Goal: Manage account settings

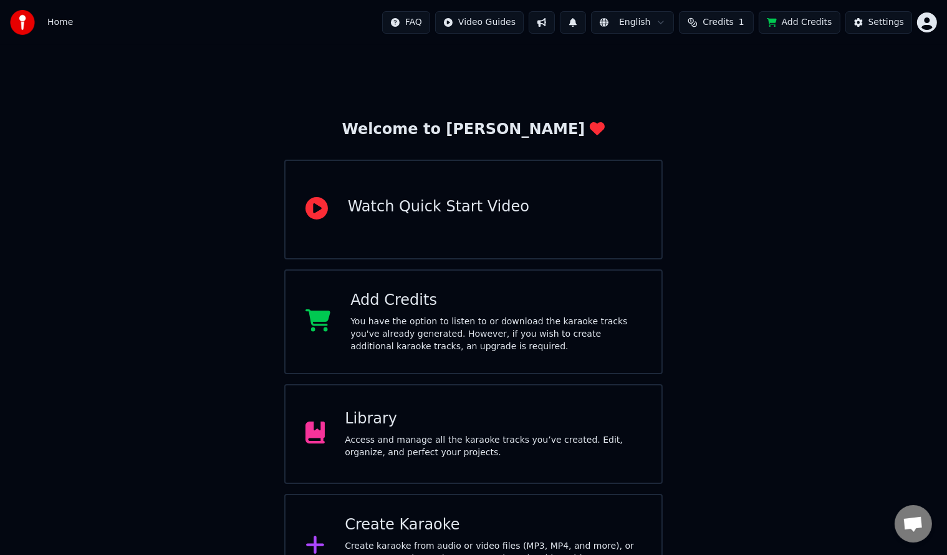
click at [181, 307] on div "Welcome to Youka Watch Quick Start Video Add Credits You have the option to lis…" at bounding box center [473, 322] width 947 height 554
click at [152, 312] on div "Welcome to Youka Watch Quick Start Video Add Credits You have the option to lis…" at bounding box center [473, 322] width 947 height 554
click at [389, 409] on div "Library" at bounding box center [493, 419] width 297 height 20
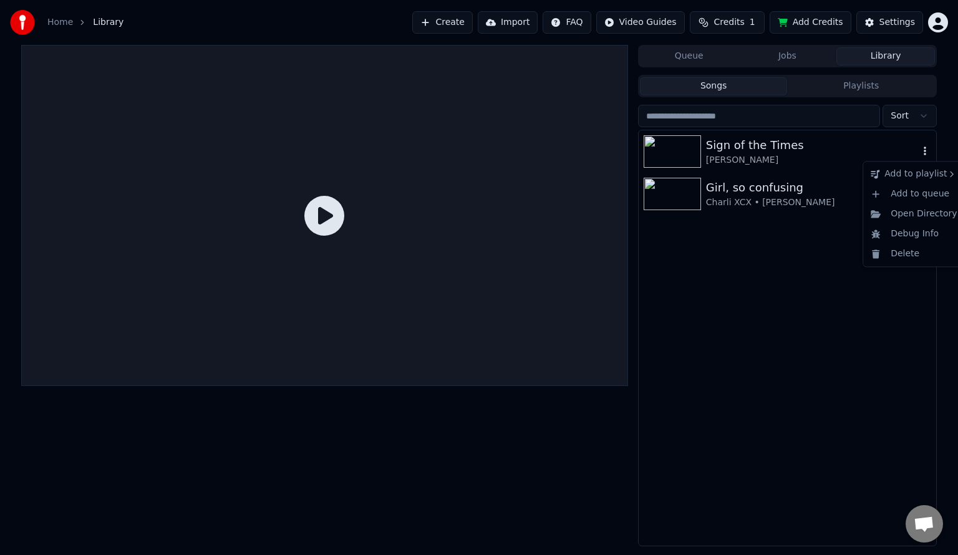
click at [921, 156] on icon "button" at bounding box center [925, 151] width 12 height 10
click at [781, 322] on div "Sign of the Times Harry Styles Girl, so confusing Charli XCX • Lorde" at bounding box center [787, 337] width 297 height 415
click at [929, 152] on icon "button" at bounding box center [925, 151] width 12 height 10
click at [812, 157] on div "Harry Styles" at bounding box center [812, 160] width 213 height 12
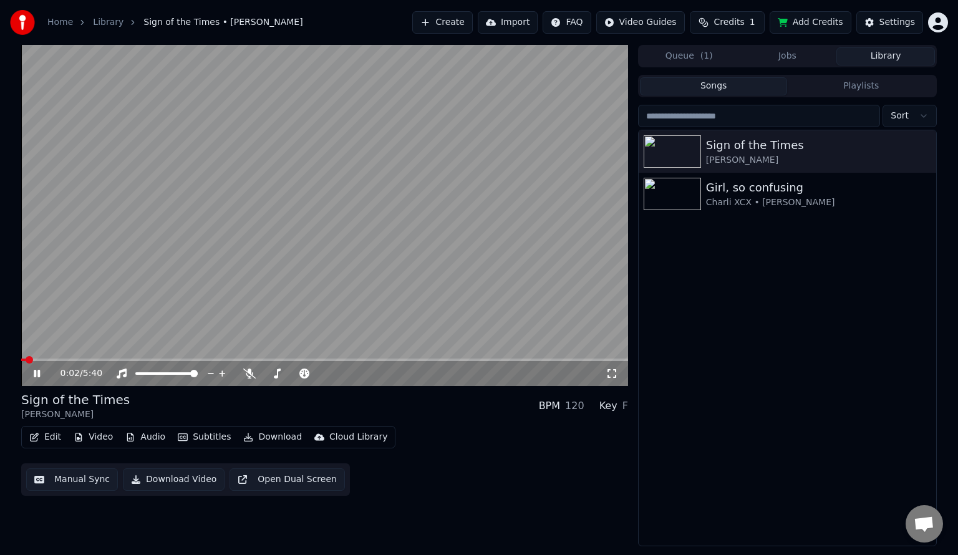
click at [143, 269] on video at bounding box center [324, 215] width 607 height 341
click at [175, 483] on button "Download Video" at bounding box center [174, 479] width 102 height 22
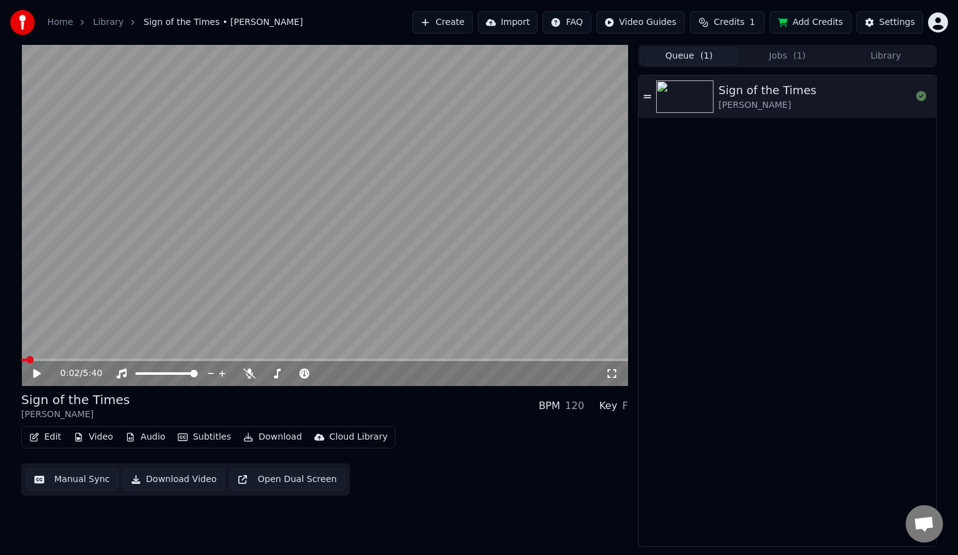
click at [689, 56] on button "Queue ( 1 )" at bounding box center [689, 56] width 99 height 18
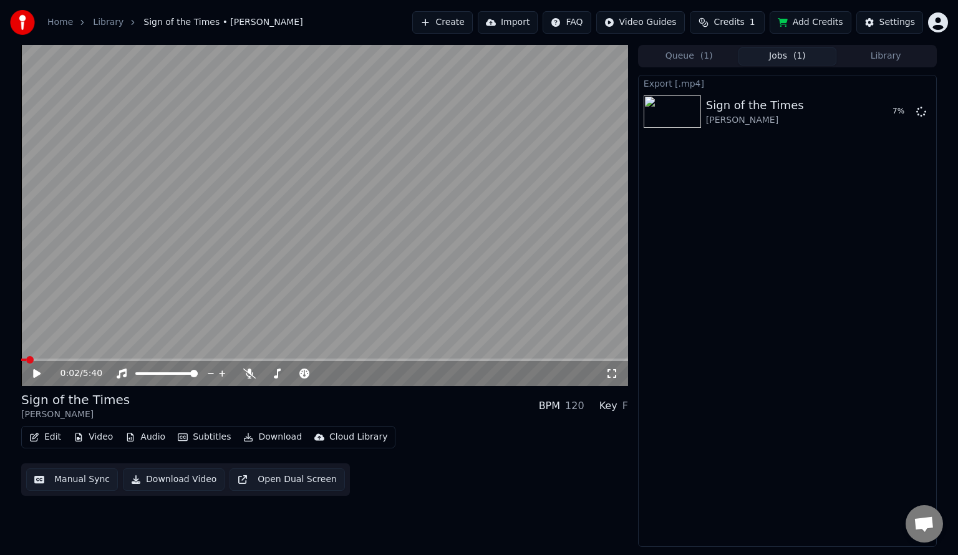
click at [793, 57] on button "Jobs ( 1 )" at bounding box center [787, 56] width 99 height 18
click at [887, 62] on button "Library" at bounding box center [885, 56] width 99 height 18
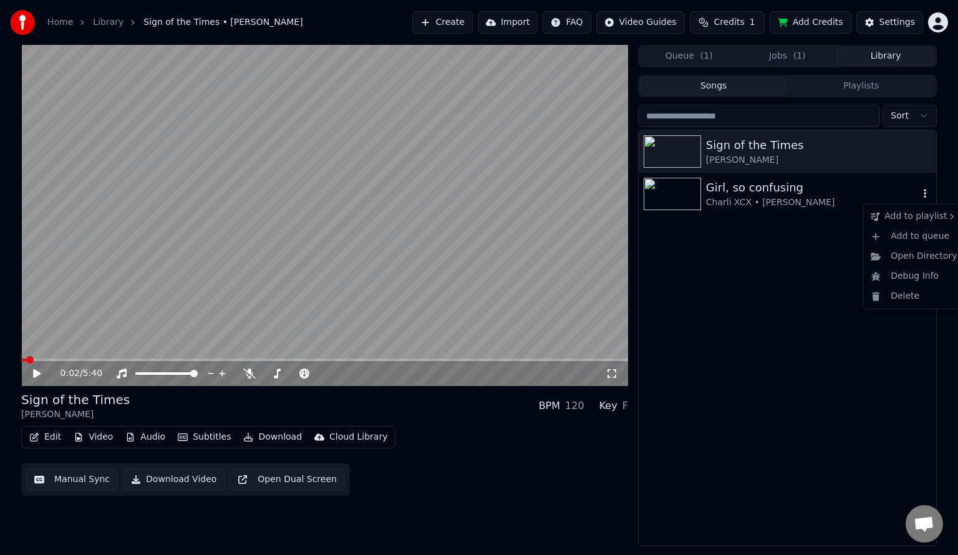
click at [926, 197] on icon "button" at bounding box center [925, 193] width 2 height 9
click at [837, 203] on div "Charli XCX • Lorde" at bounding box center [812, 202] width 213 height 12
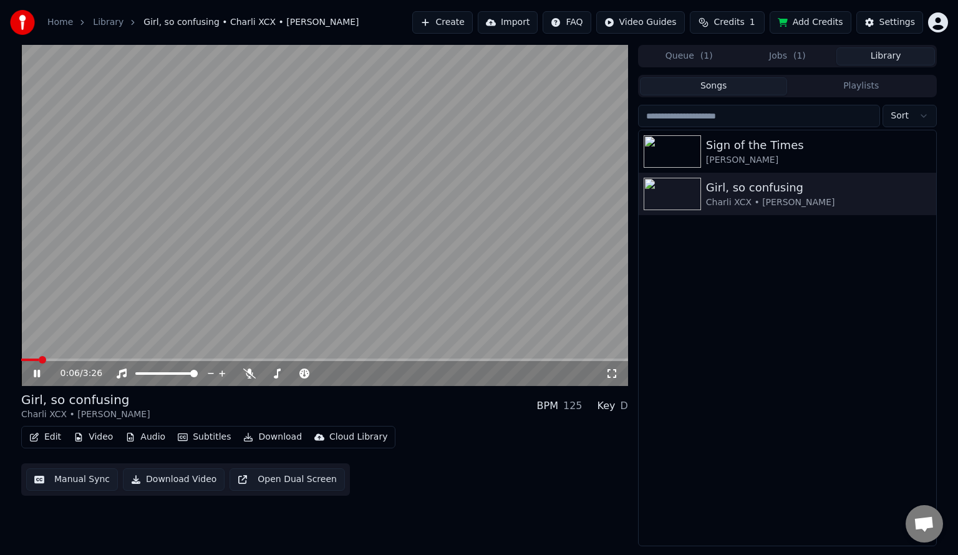
click at [311, 314] on video at bounding box center [324, 215] width 607 height 341
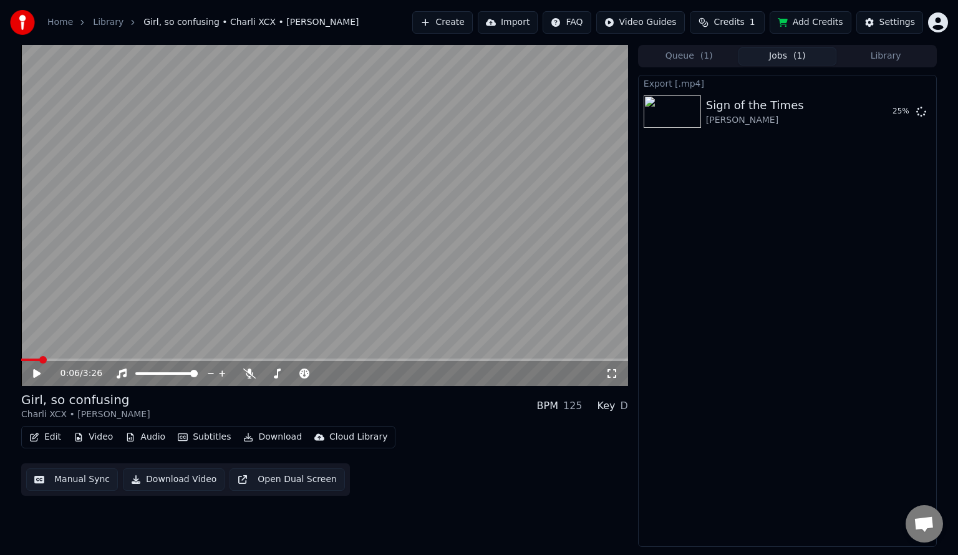
click at [771, 64] on button "Jobs ( 1 )" at bounding box center [787, 56] width 99 height 18
click at [757, 97] on div "Sign of the Times" at bounding box center [755, 105] width 98 height 17
click at [374, 210] on video at bounding box center [324, 215] width 607 height 341
click at [248, 373] on icon at bounding box center [249, 374] width 12 height 10
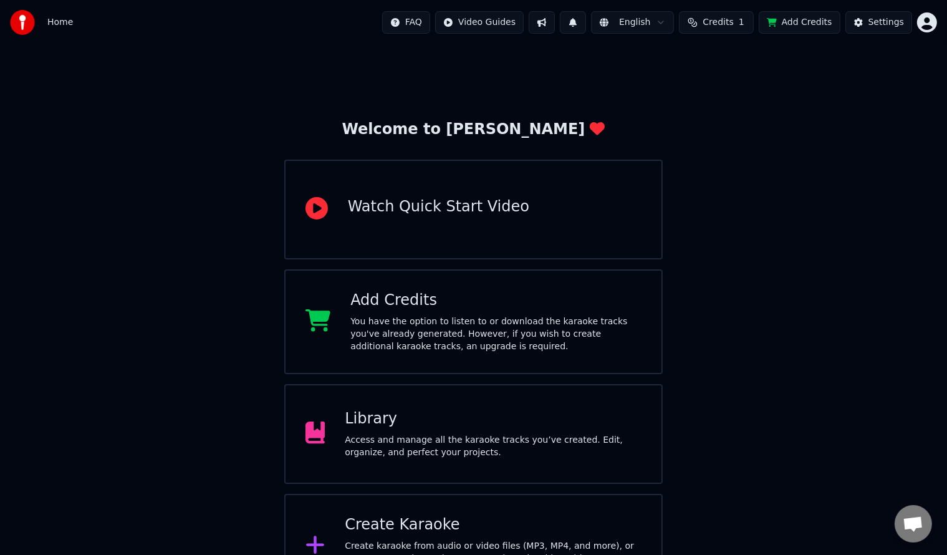
scroll to position [38, 0]
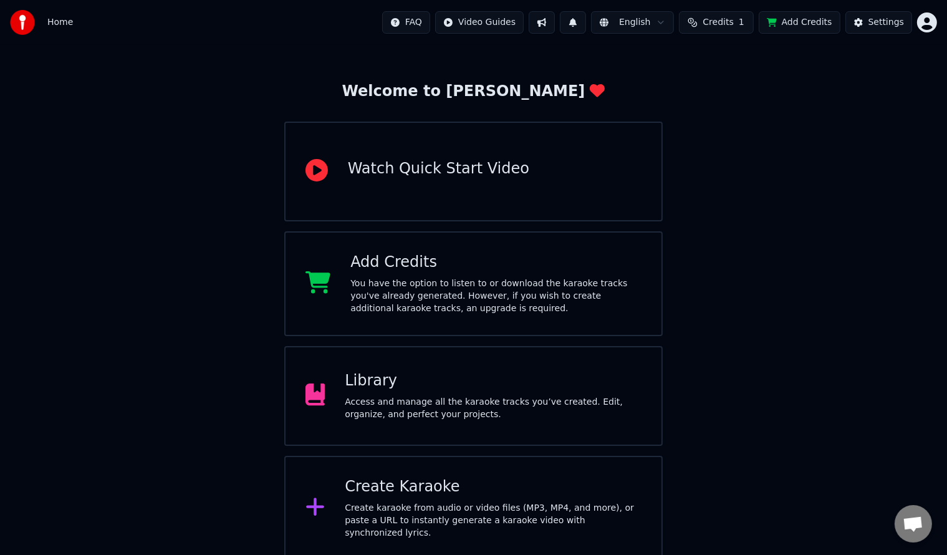
click at [487, 270] on div "Add Credits" at bounding box center [496, 263] width 291 height 20
click at [505, 351] on div "Library Access and manage all the karaoke tracks you’ve created. Edit, organize…" at bounding box center [473, 396] width 379 height 100
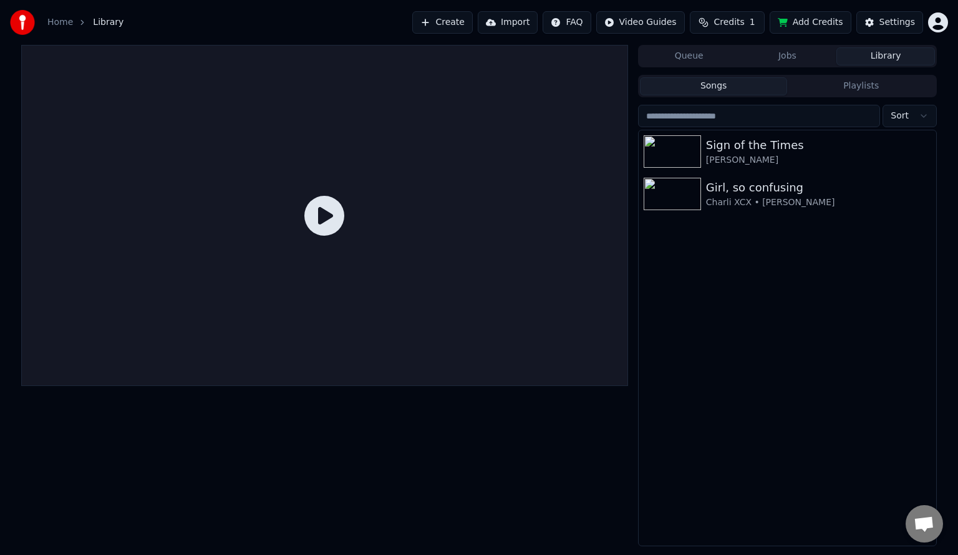
click at [785, 200] on div "Charli XCX • Lorde" at bounding box center [818, 202] width 225 height 12
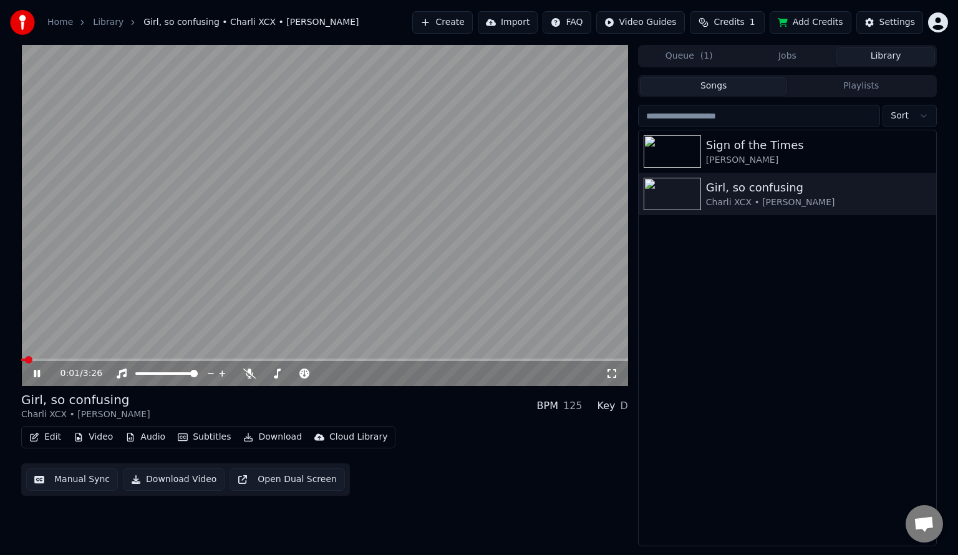
click at [273, 80] on video at bounding box center [324, 215] width 607 height 341
click at [66, 484] on button "Manual Sync" at bounding box center [72, 479] width 92 height 22
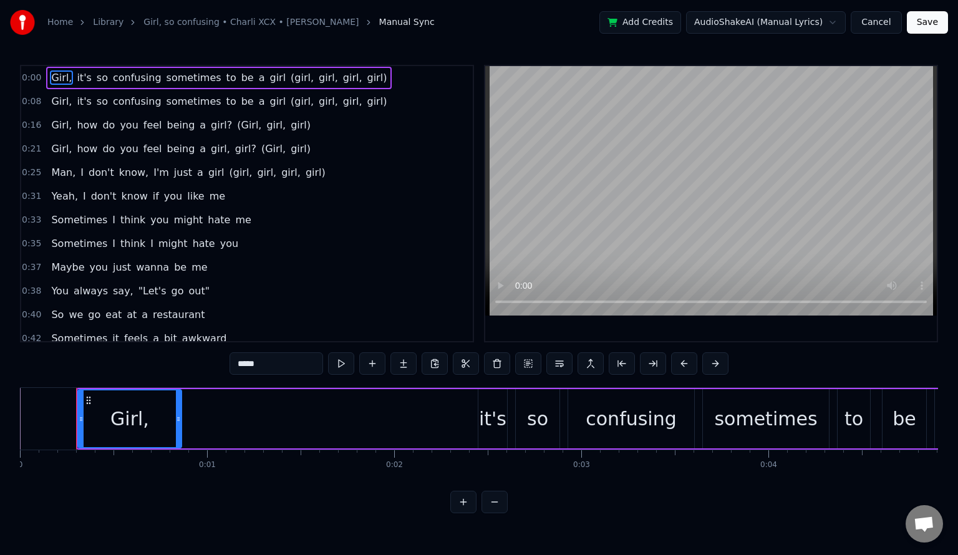
drag, startPoint x: 60, startPoint y: 77, endPoint x: 57, endPoint y: 88, distance: 11.1
click at [57, 88] on div "0:00 Girl, it's so confusing sometimes to be a girl (girl, girl, girl, girl)" at bounding box center [247, 78] width 452 height 24
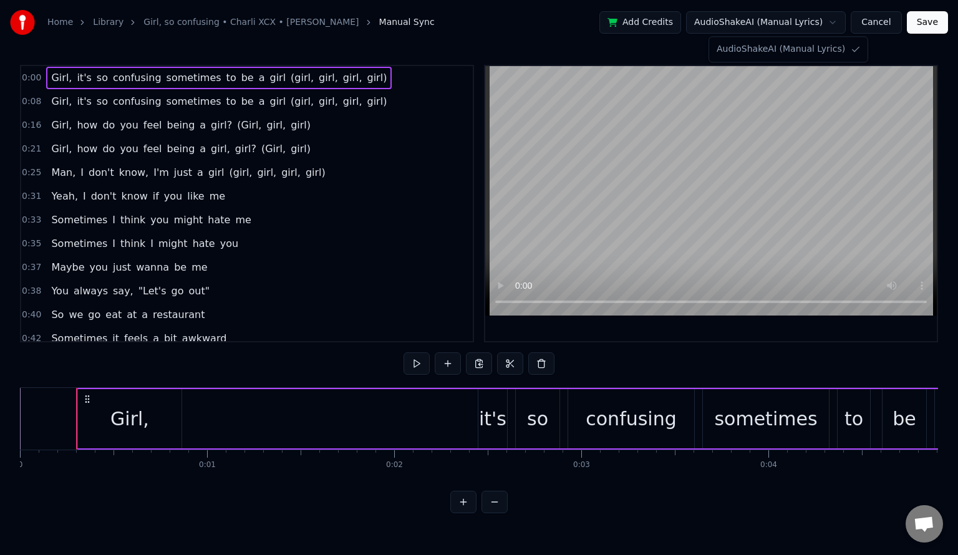
click at [793, 27] on html "Home Library Girl, so confusing • Charli XCX • Lorde Manual Sync Add Credits Au…" at bounding box center [479, 266] width 958 height 533
click at [885, 25] on button "Cancel" at bounding box center [876, 22] width 51 height 22
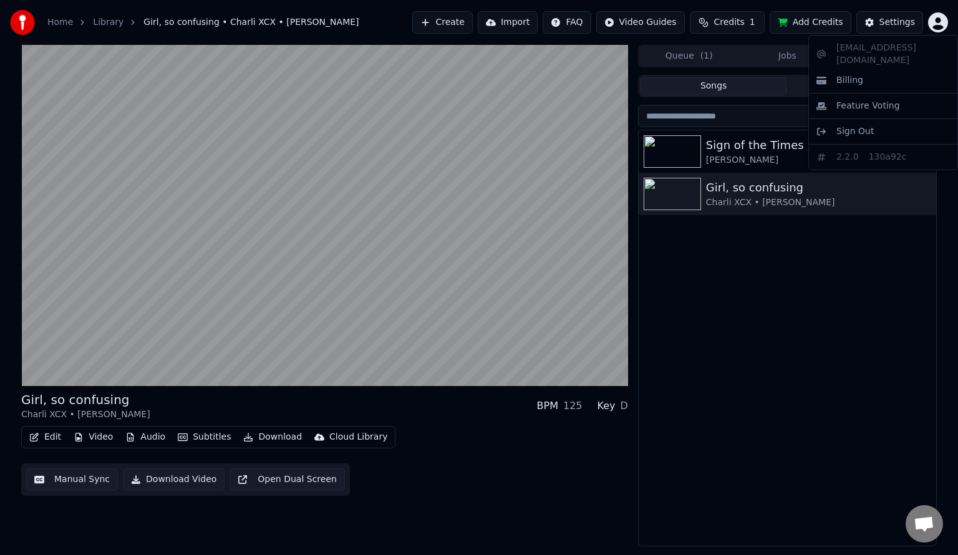
click at [936, 24] on html "Home Library Girl, so confusing • Charli XCX • Lorde Create Import FAQ Video Gu…" at bounding box center [479, 277] width 958 height 555
click at [873, 125] on div "Sign Out" at bounding box center [882, 132] width 143 height 20
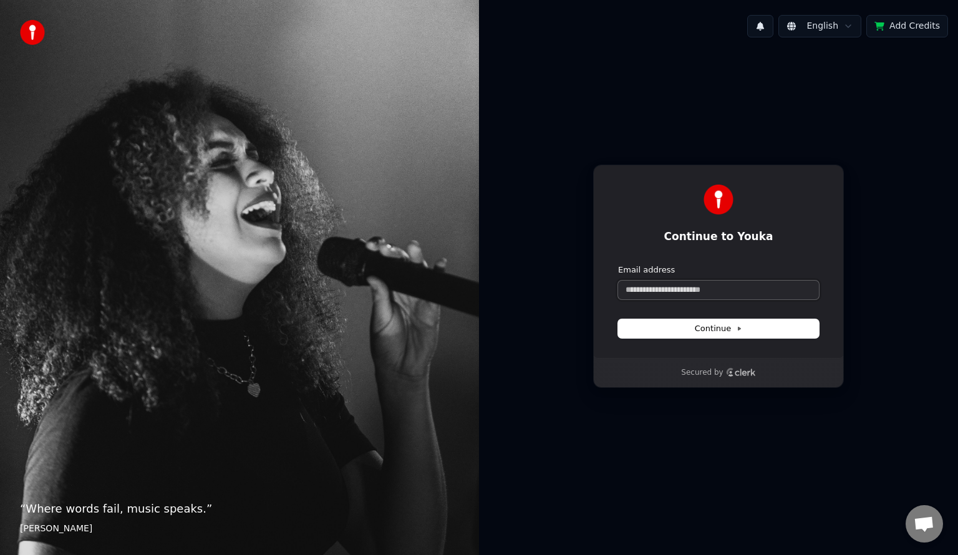
click at [689, 290] on input "Email address" at bounding box center [718, 290] width 201 height 19
type input "*"
click at [618, 264] on button "submit" at bounding box center [618, 264] width 0 height 0
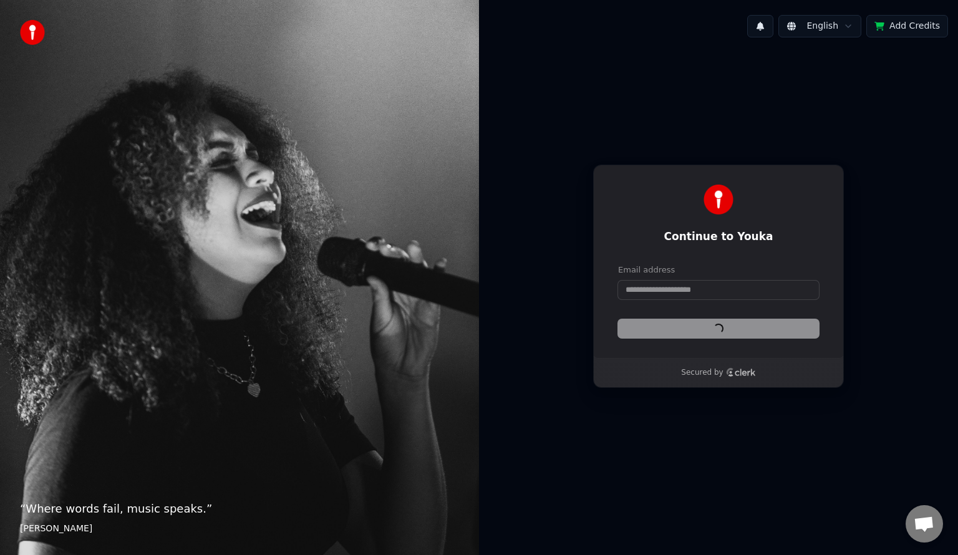
type input "**********"
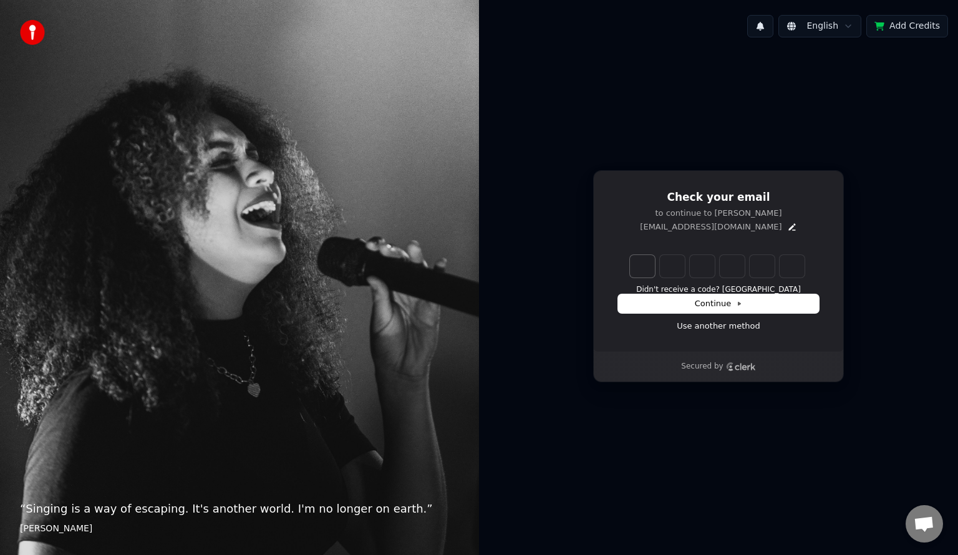
type input "******"
type input "*"
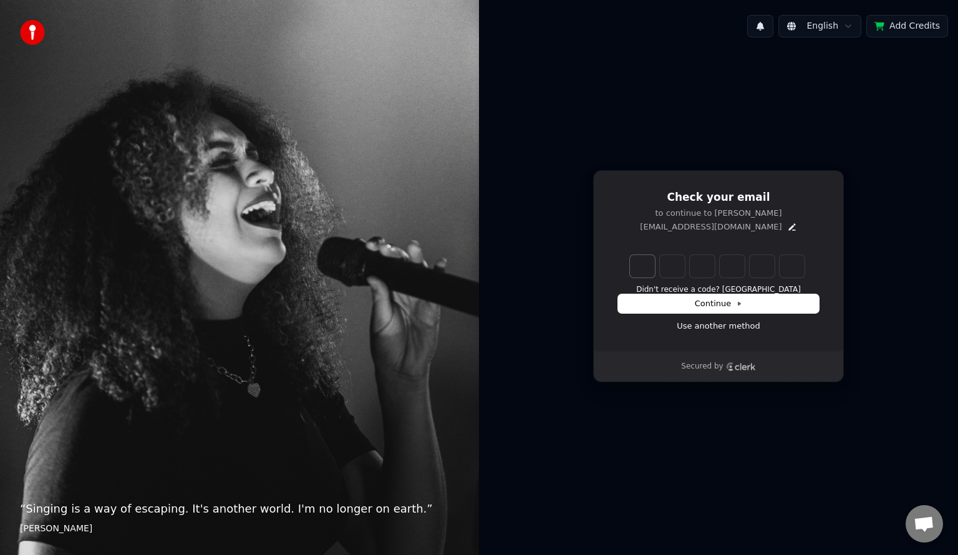
type input "*"
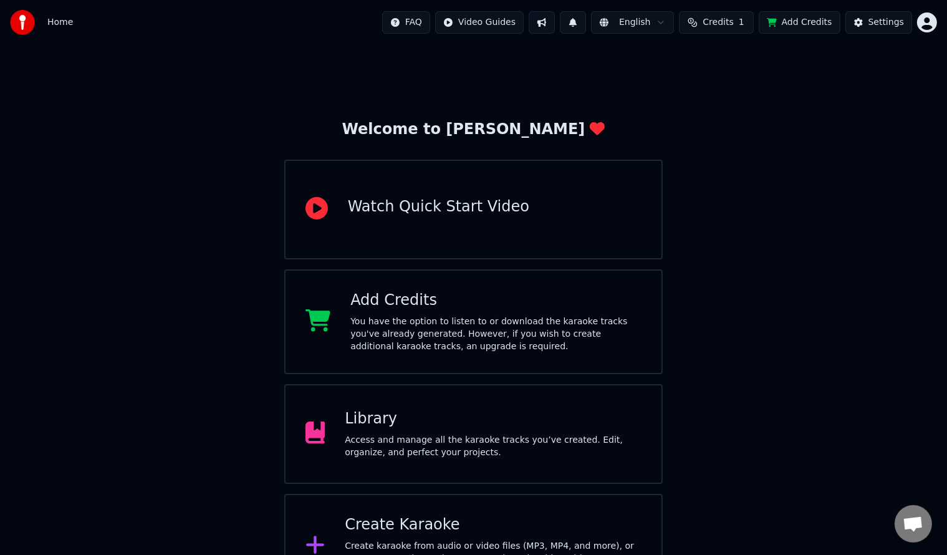
click at [733, 28] on span "Credits" at bounding box center [718, 22] width 31 height 12
click at [773, 84] on td "27" at bounding box center [770, 83] width 84 height 22
click at [768, 80] on td "27" at bounding box center [770, 83] width 84 height 22
click at [734, 114] on button "Refresh" at bounding box center [725, 116] width 64 height 22
click at [738, 116] on button "Refresh" at bounding box center [725, 116] width 64 height 22
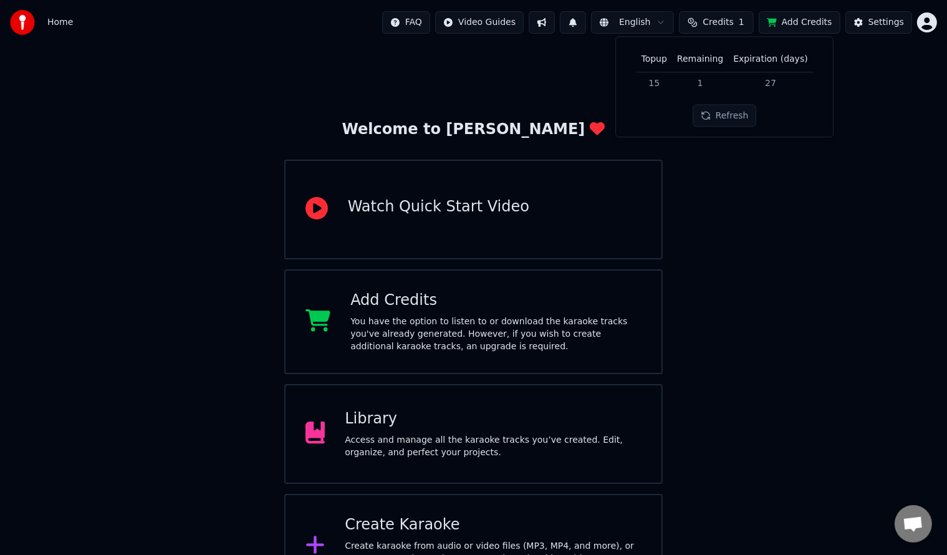
click at [750, 274] on div "Welcome to Youka Watch Quick Start Video Add Credits You have the option to lis…" at bounding box center [473, 322] width 947 height 554
click at [723, 20] on span "Credits" at bounding box center [718, 22] width 31 height 12
click at [662, 85] on td "15" at bounding box center [655, 83] width 36 height 22
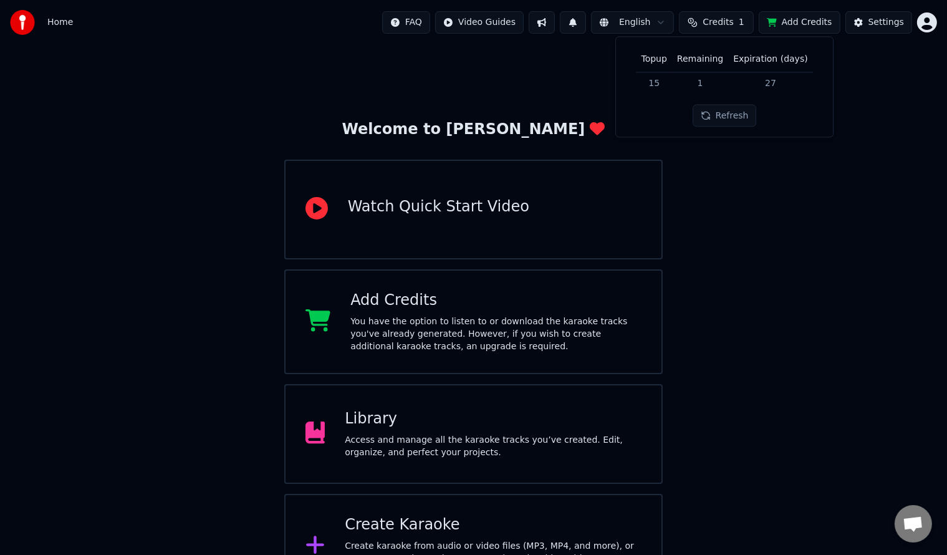
click at [442, 364] on div "Add Credits You have the option to listen to or download the karaoke tracks you…" at bounding box center [473, 321] width 379 height 105
click at [716, 24] on span "Credits" at bounding box center [718, 22] width 31 height 12
click at [723, 111] on button "Refresh" at bounding box center [725, 116] width 64 height 22
click at [736, 229] on div "Welcome to Youka Watch Quick Start Video Add Credits You have the option to lis…" at bounding box center [473, 322] width 947 height 554
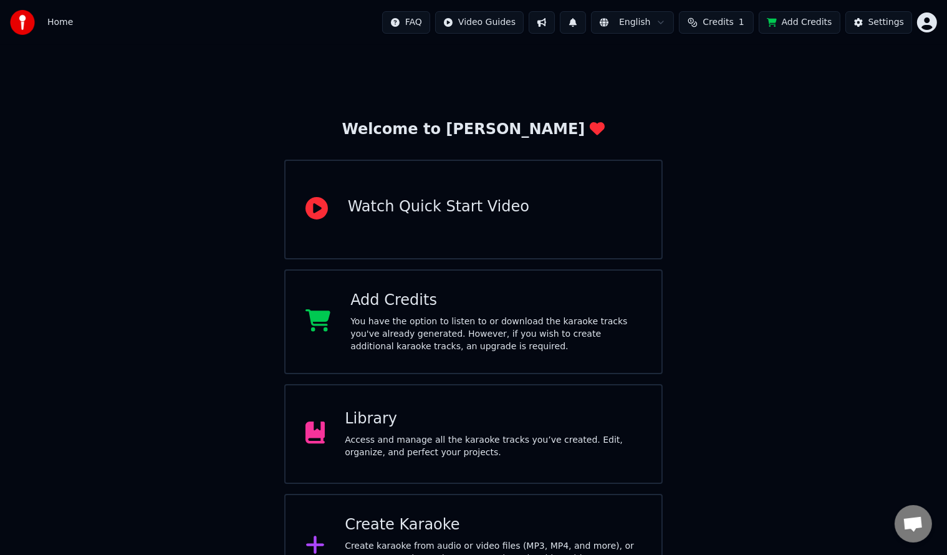
scroll to position [38, 0]
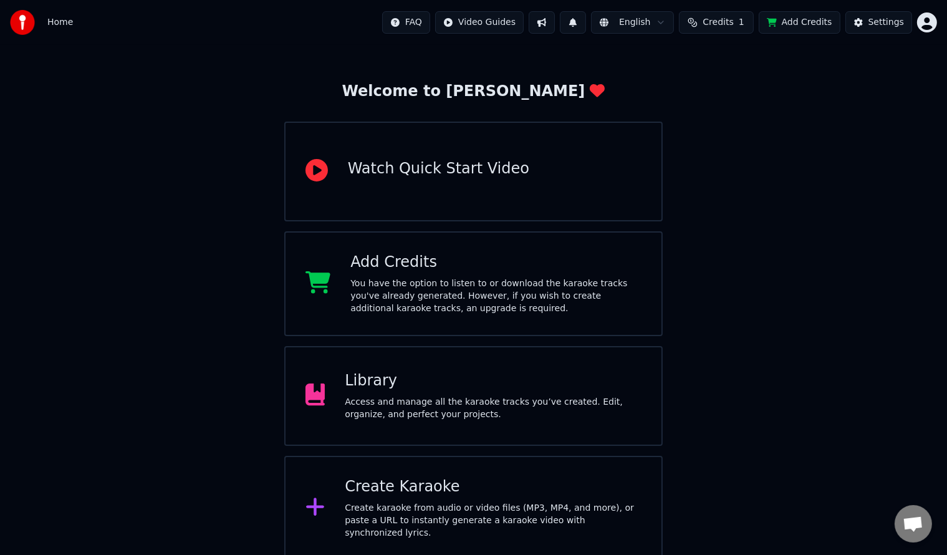
click at [560, 409] on div "Access and manage all the karaoke tracks you’ve created. Edit, organize, and pe…" at bounding box center [493, 408] width 297 height 25
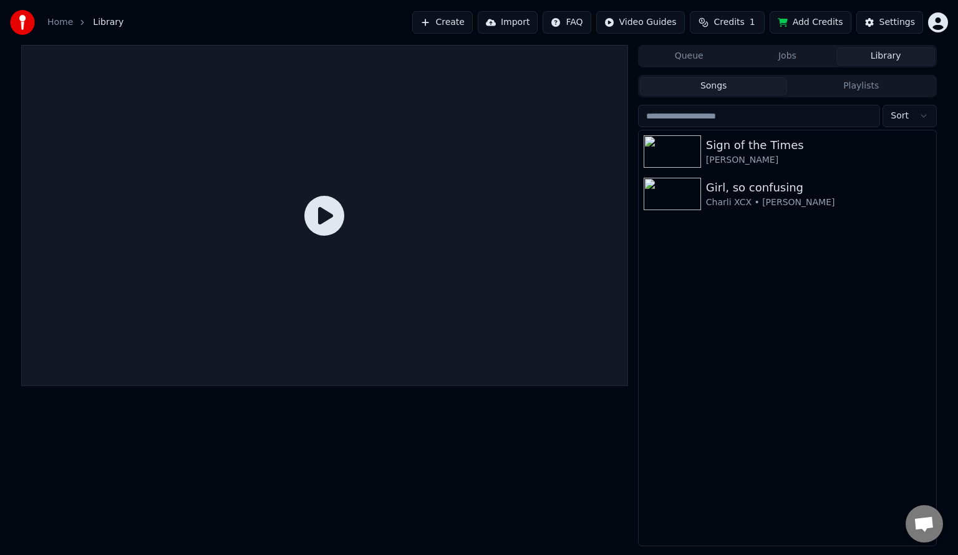
click at [811, 162] on div "Harry Styles" at bounding box center [818, 160] width 225 height 12
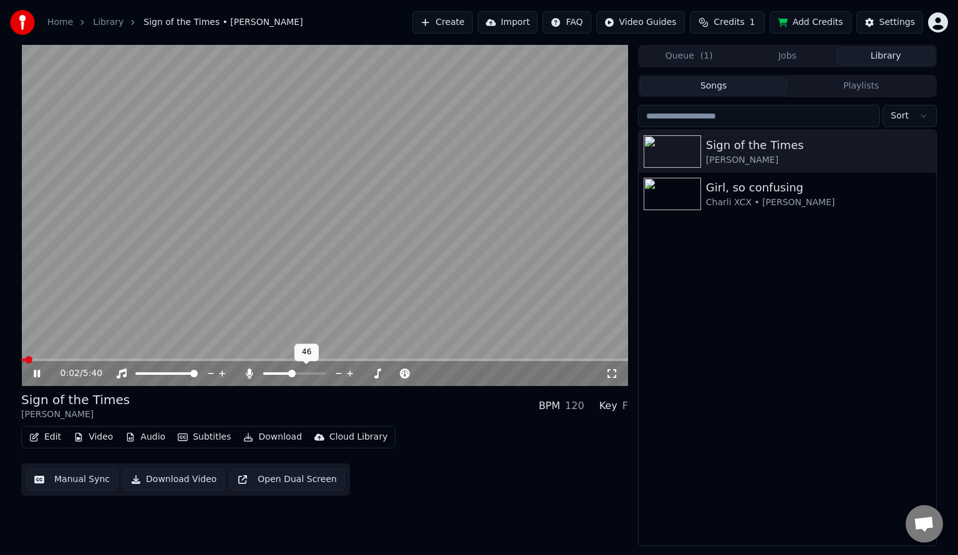
click at [291, 373] on span at bounding box center [294, 373] width 62 height 2
drag, startPoint x: 616, startPoint y: 374, endPoint x: 616, endPoint y: 389, distance: 15.0
click at [616, 374] on icon at bounding box center [612, 374] width 12 height 10
click at [501, 261] on video at bounding box center [324, 215] width 607 height 341
click at [733, 23] on span "Credits" at bounding box center [728, 22] width 31 height 12
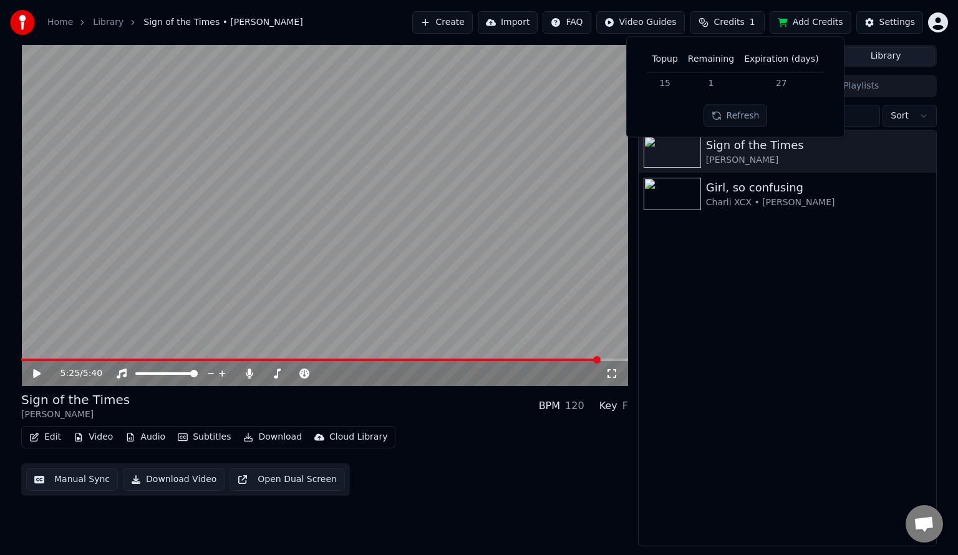
click at [818, 14] on button "Add Credits" at bounding box center [811, 22] width 82 height 22
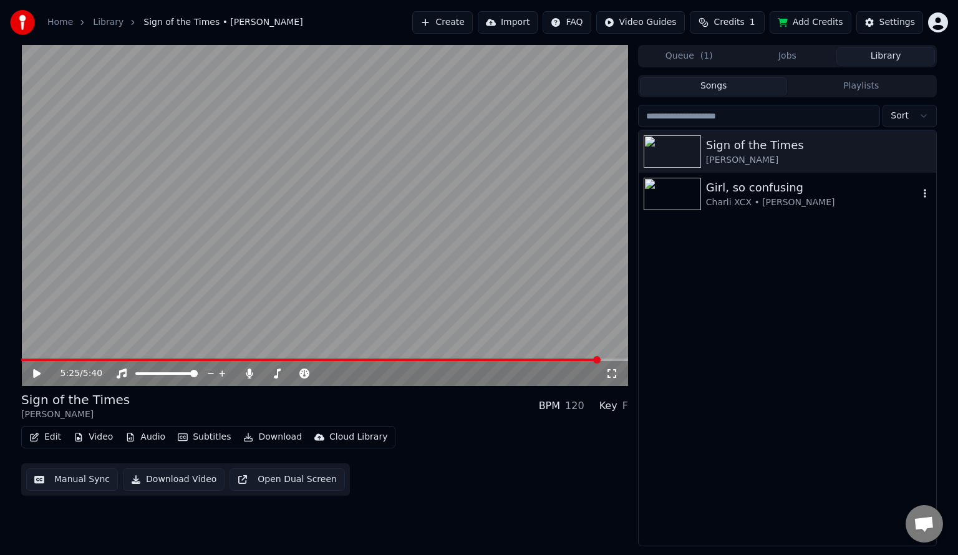
click at [923, 196] on icon "button" at bounding box center [925, 193] width 12 height 10
click at [913, 296] on div "Delete" at bounding box center [914, 296] width 96 height 20
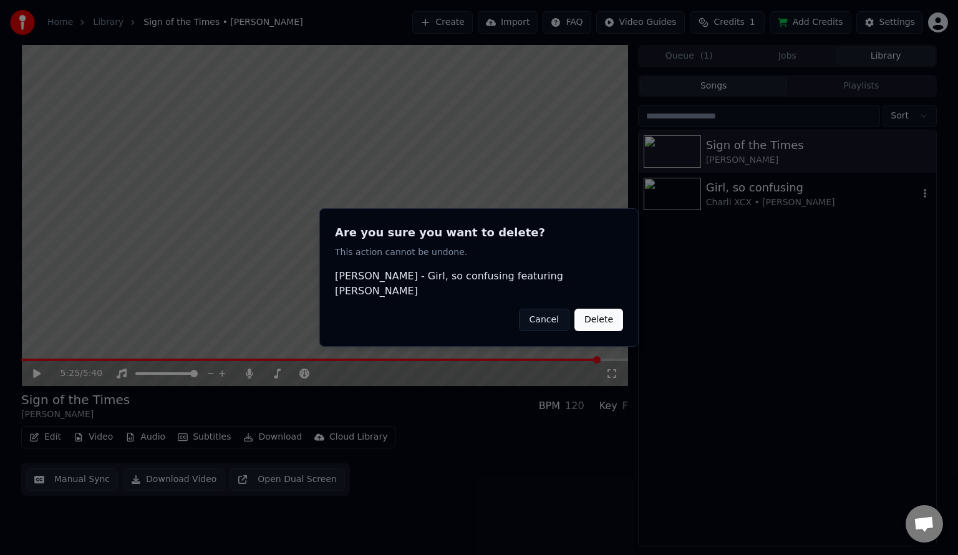
click at [621, 309] on button "Delete" at bounding box center [598, 320] width 49 height 22
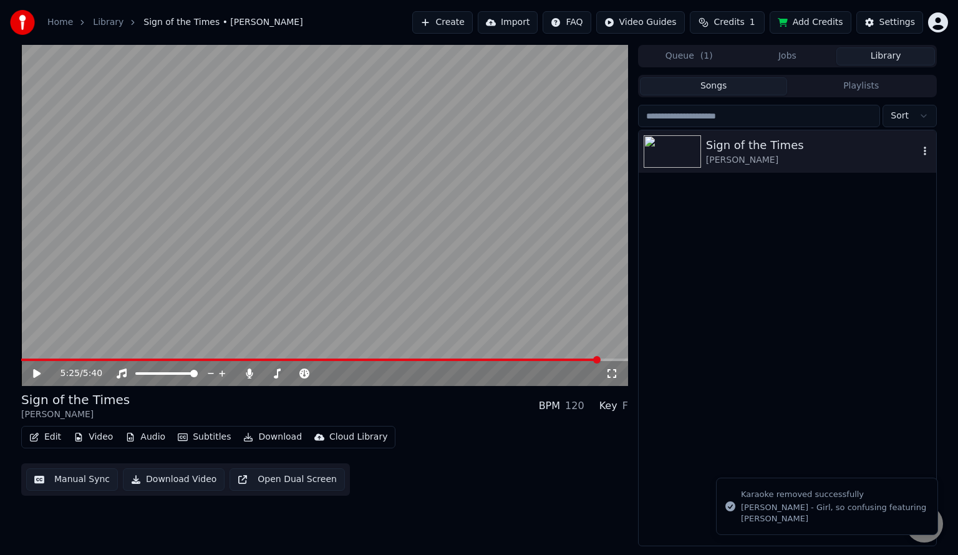
click at [923, 149] on icon "button" at bounding box center [925, 151] width 12 height 10
click at [938, 233] on div "Debug Info" at bounding box center [914, 234] width 96 height 20
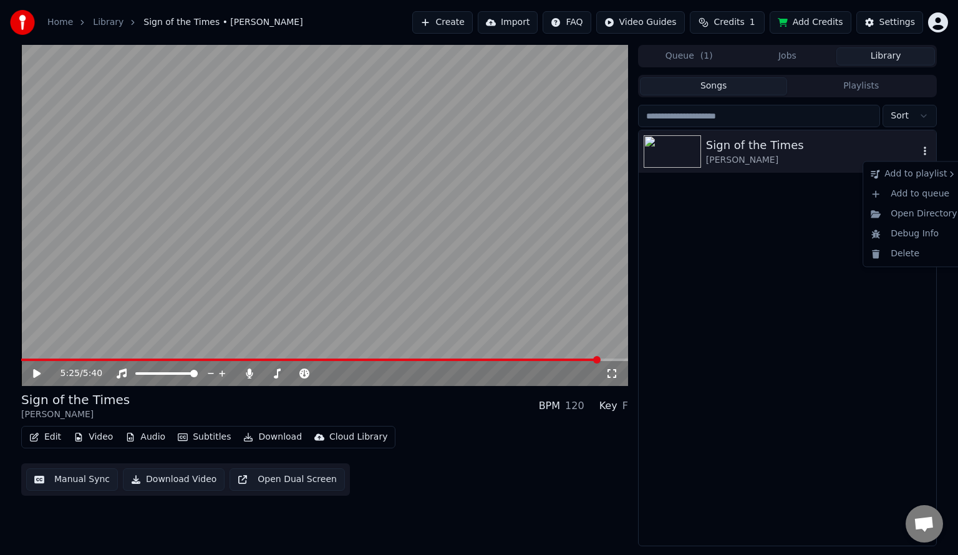
click at [919, 147] on icon "button" at bounding box center [925, 151] width 12 height 10
click at [806, 210] on div "Sign of the Times Harry Styles" at bounding box center [787, 337] width 297 height 415
click at [51, 442] on button "Edit" at bounding box center [45, 436] width 42 height 17
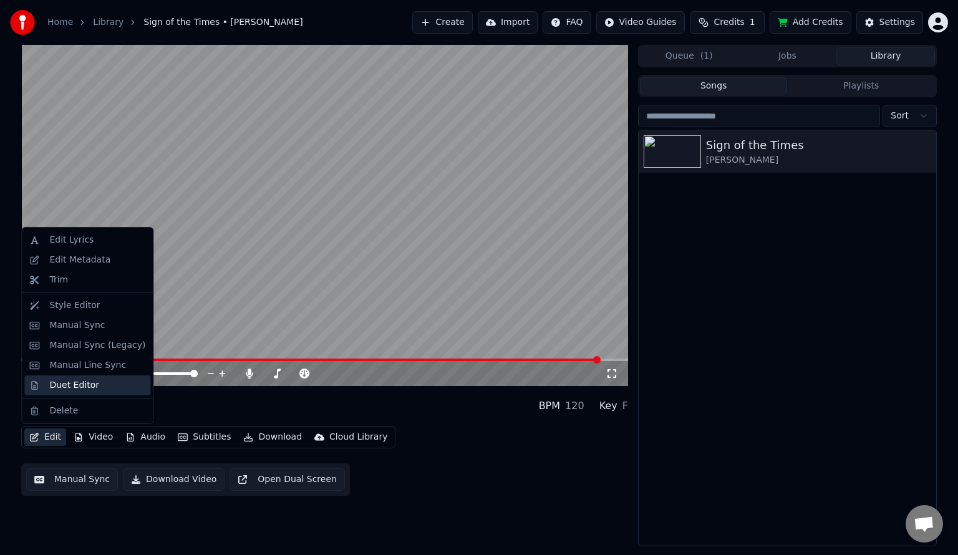
click at [90, 392] on div "Duet Editor" at bounding box center [87, 385] width 126 height 20
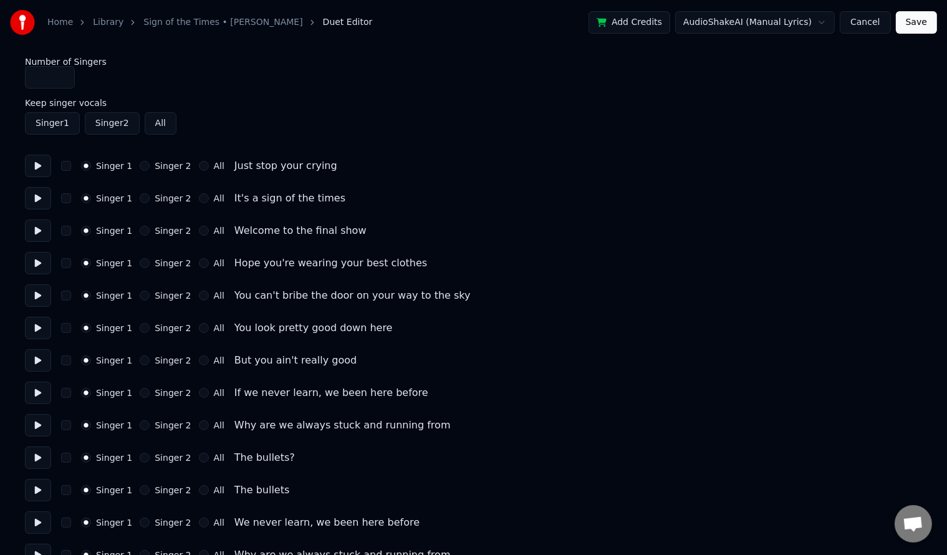
click at [198, 24] on link "Sign of the Times • Harry Styles" at bounding box center [222, 22] width 159 height 12
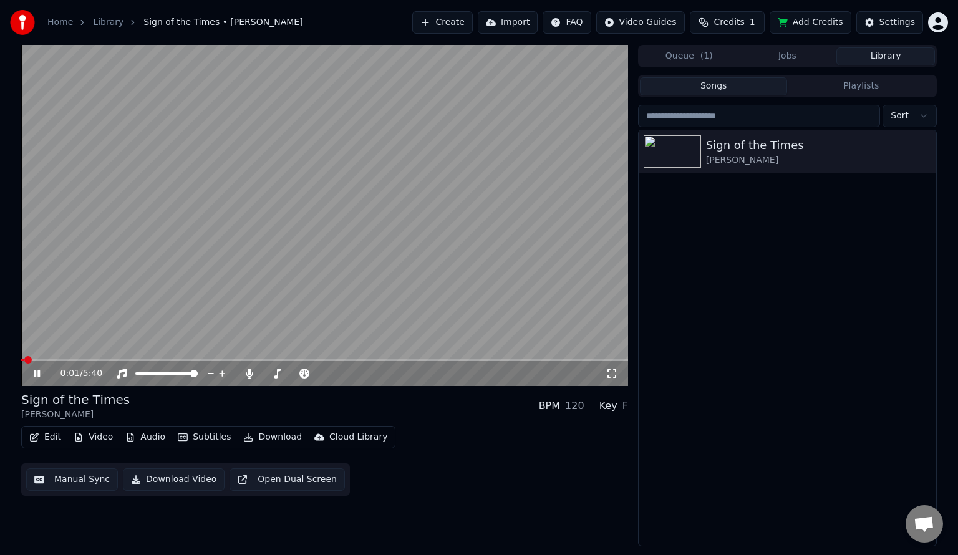
click at [37, 380] on div "0:01 / 5:40" at bounding box center [324, 373] width 607 height 25
click at [37, 376] on icon at bounding box center [37, 373] width 6 height 7
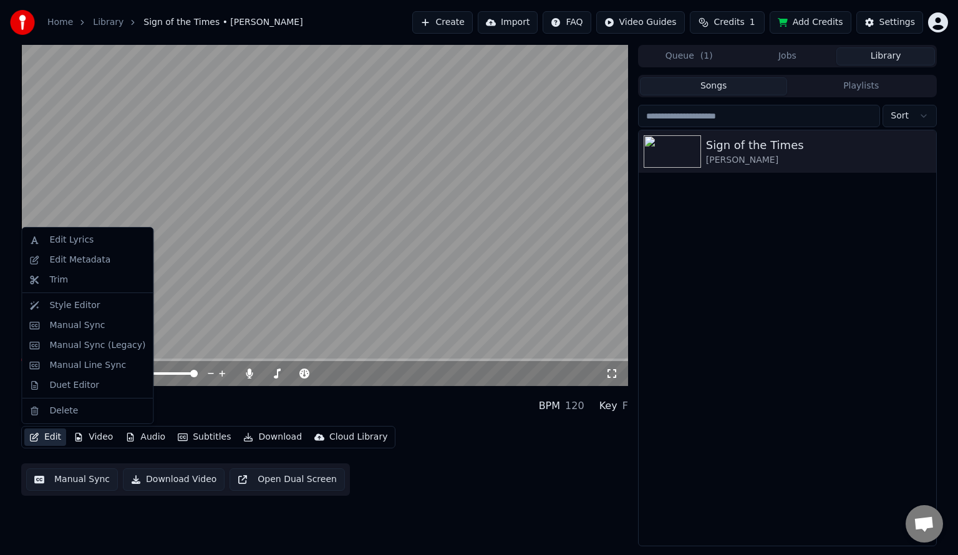
click at [47, 440] on button "Edit" at bounding box center [45, 436] width 42 height 17
click at [62, 312] on div "Style Editor" at bounding box center [87, 306] width 126 height 20
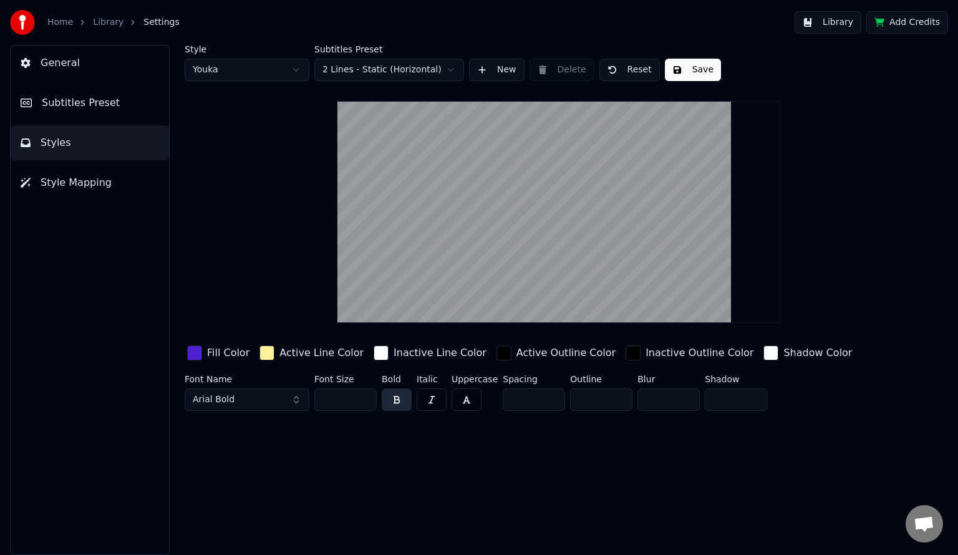
click at [82, 62] on button "General" at bounding box center [90, 63] width 158 height 35
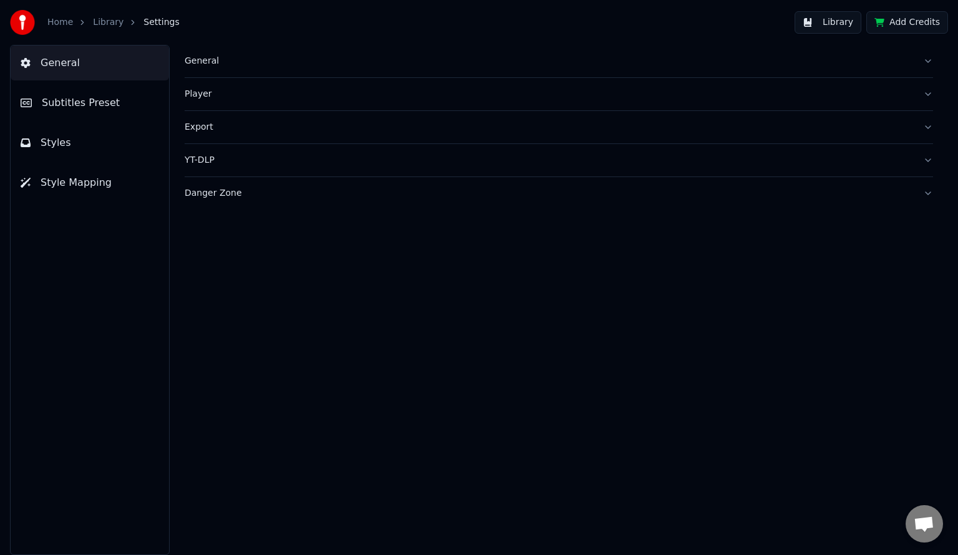
click at [85, 99] on span "Subtitles Preset" at bounding box center [81, 102] width 78 height 15
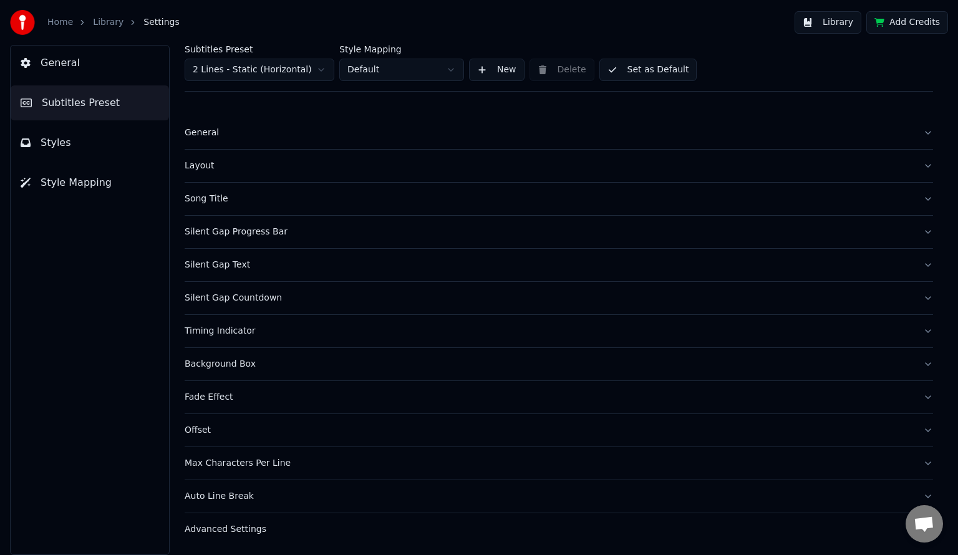
click at [316, 331] on div "Timing Indicator" at bounding box center [549, 331] width 728 height 12
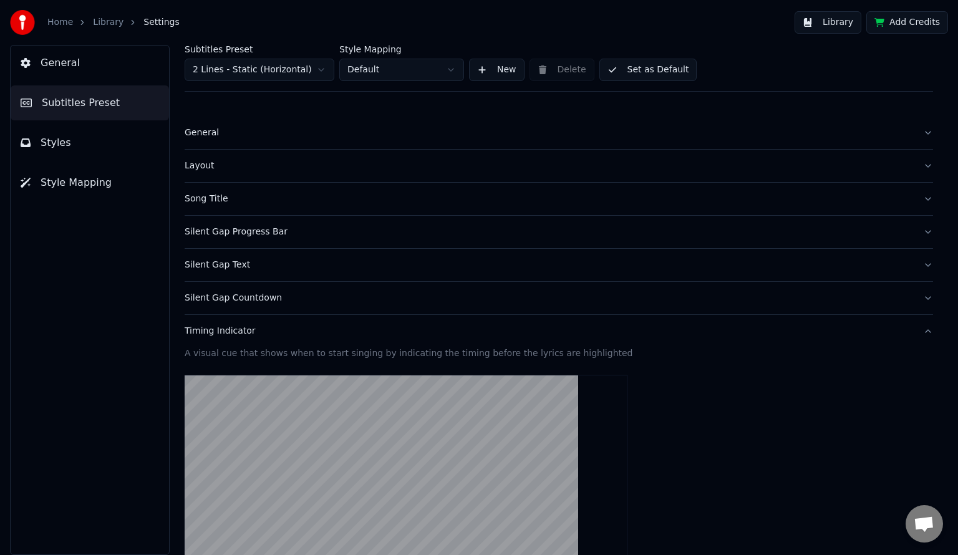
click at [368, 292] on div "Silent Gap Countdown" at bounding box center [549, 298] width 728 height 12
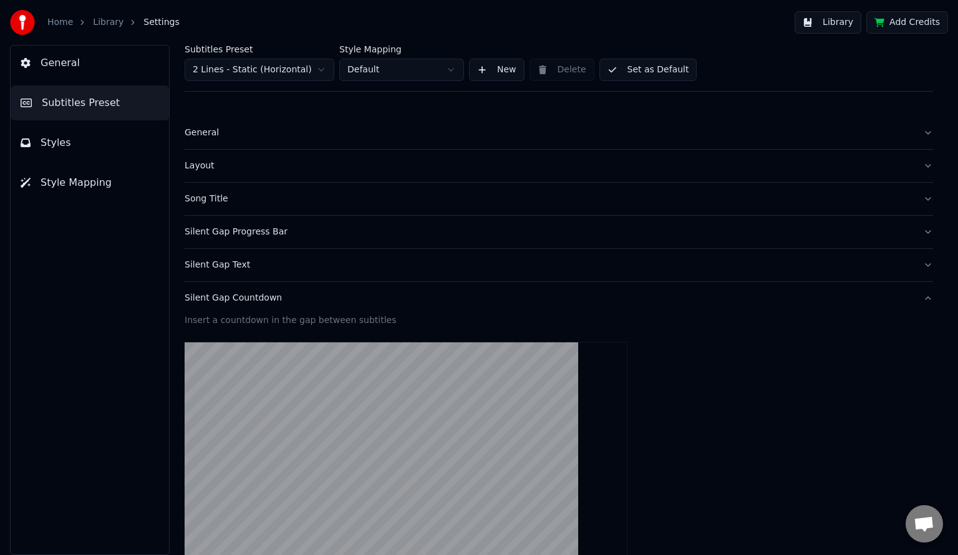
click at [384, 239] on button "Silent Gap Progress Bar" at bounding box center [559, 232] width 748 height 32
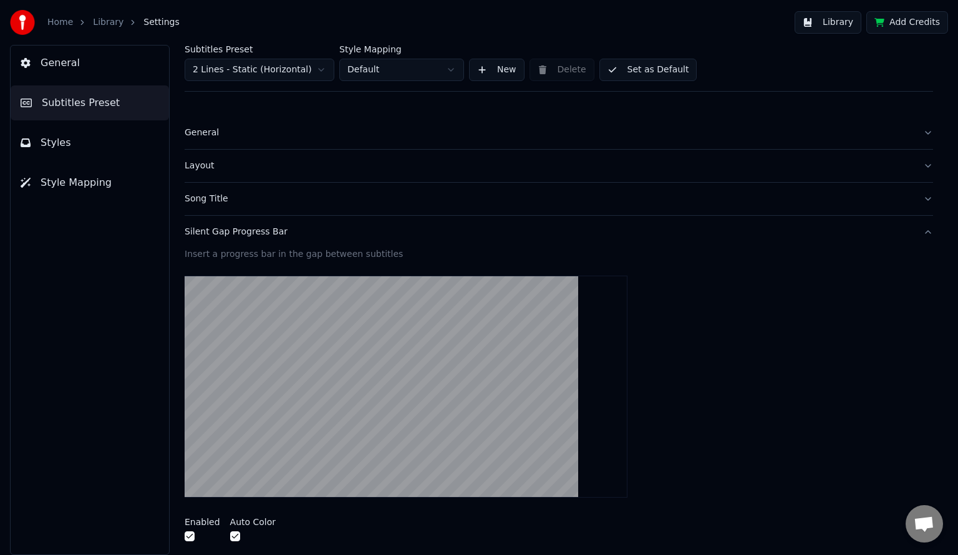
click at [438, 204] on div "Song Title" at bounding box center [549, 199] width 728 height 12
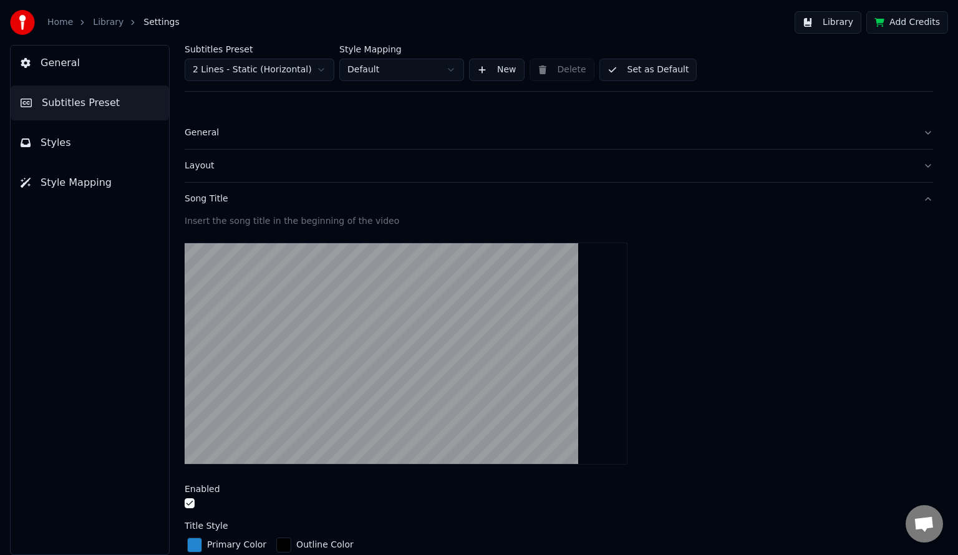
click at [418, 130] on div "General" at bounding box center [549, 133] width 728 height 12
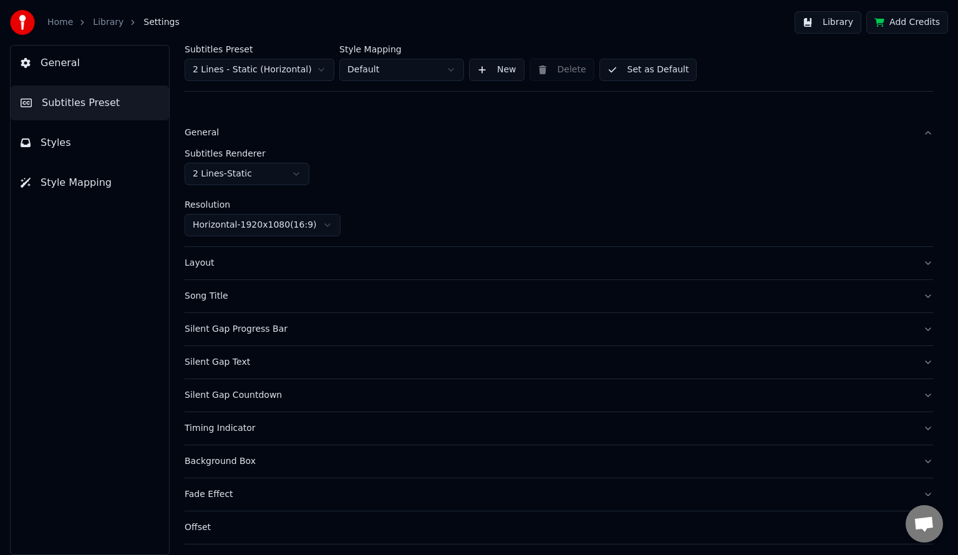
click at [467, 138] on div "General" at bounding box center [549, 133] width 728 height 12
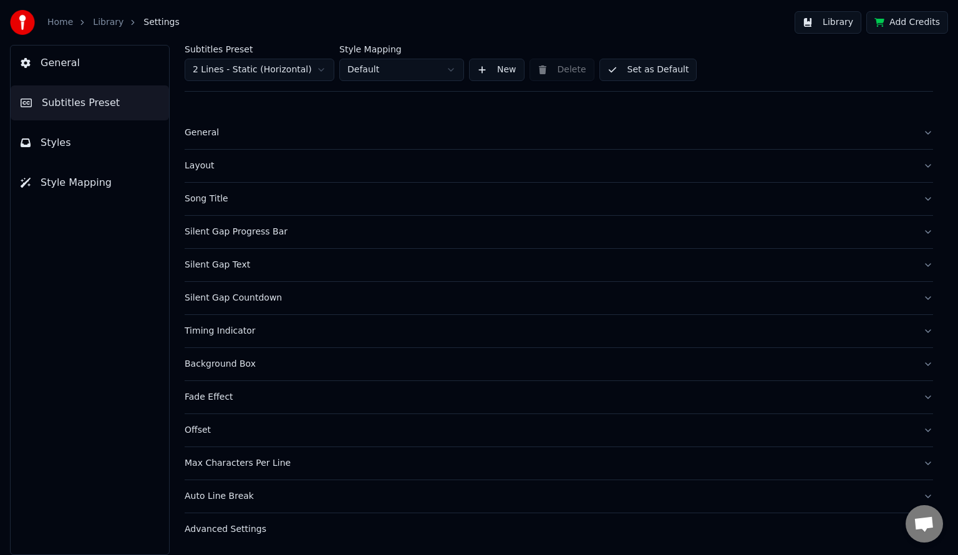
click at [414, 177] on button "Layout" at bounding box center [559, 166] width 748 height 32
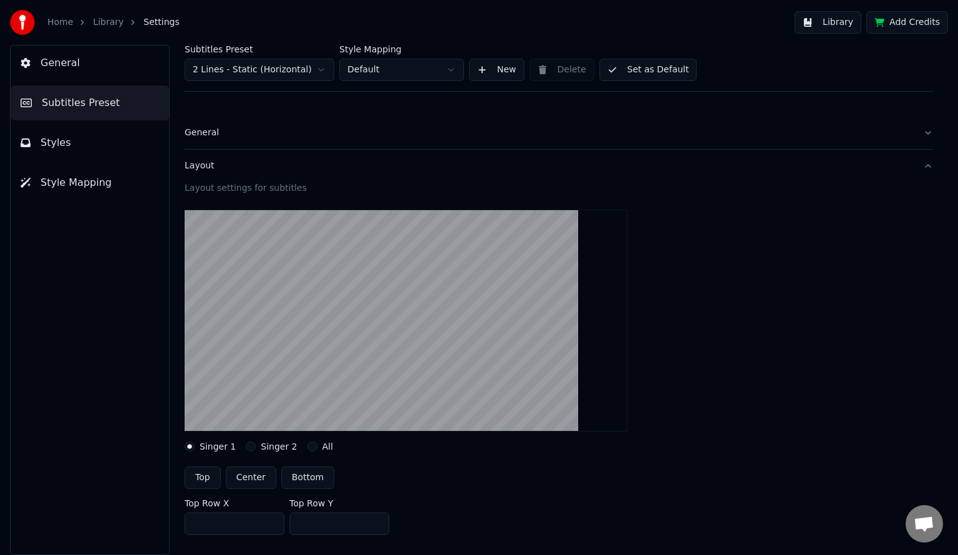
click at [339, 155] on button "Layout" at bounding box center [559, 166] width 748 height 32
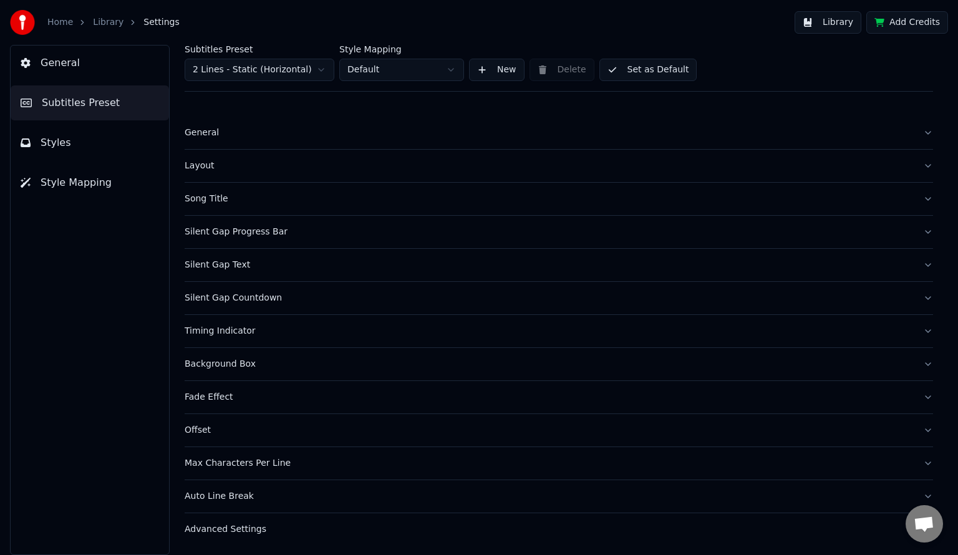
click at [362, 230] on div "Silent Gap Progress Bar" at bounding box center [549, 232] width 728 height 12
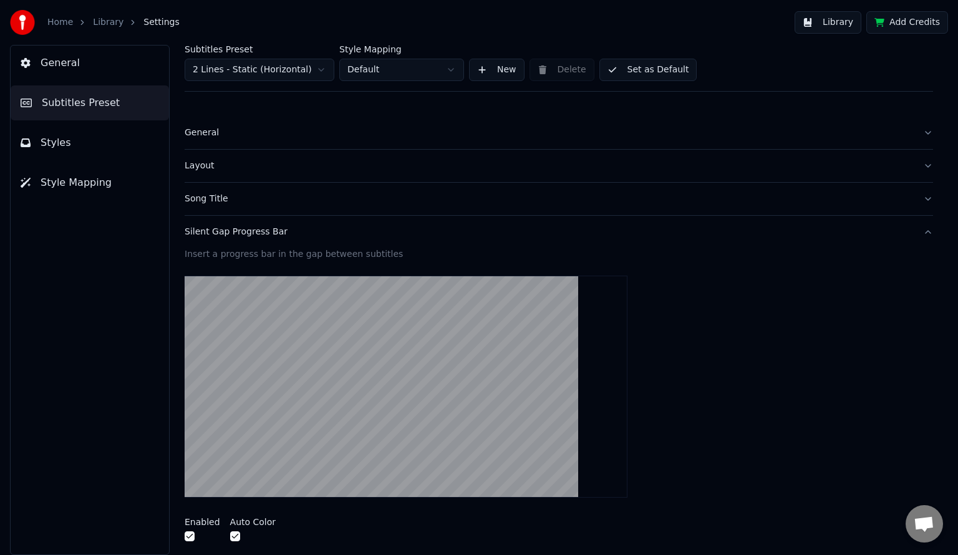
click at [322, 218] on button "Silent Gap Progress Bar" at bounding box center [559, 232] width 748 height 32
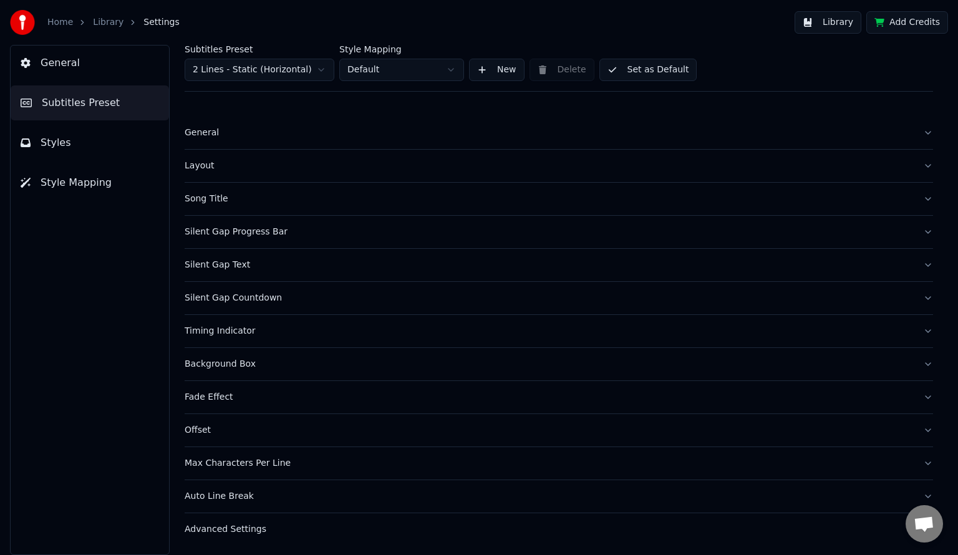
click at [336, 198] on div "Song Title" at bounding box center [549, 199] width 728 height 12
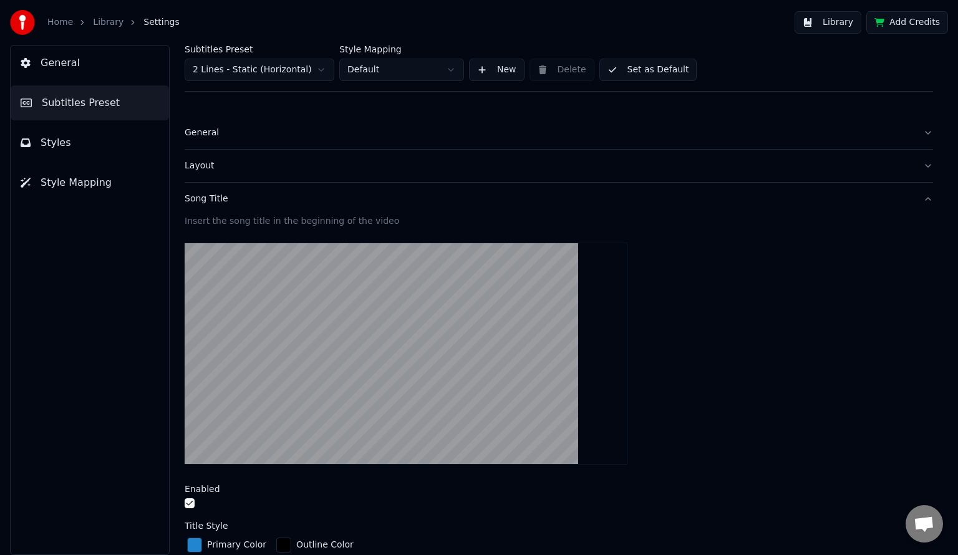
click at [337, 205] on div "Song Title" at bounding box center [549, 199] width 728 height 12
click at [359, 154] on button "Layout" at bounding box center [559, 166] width 748 height 32
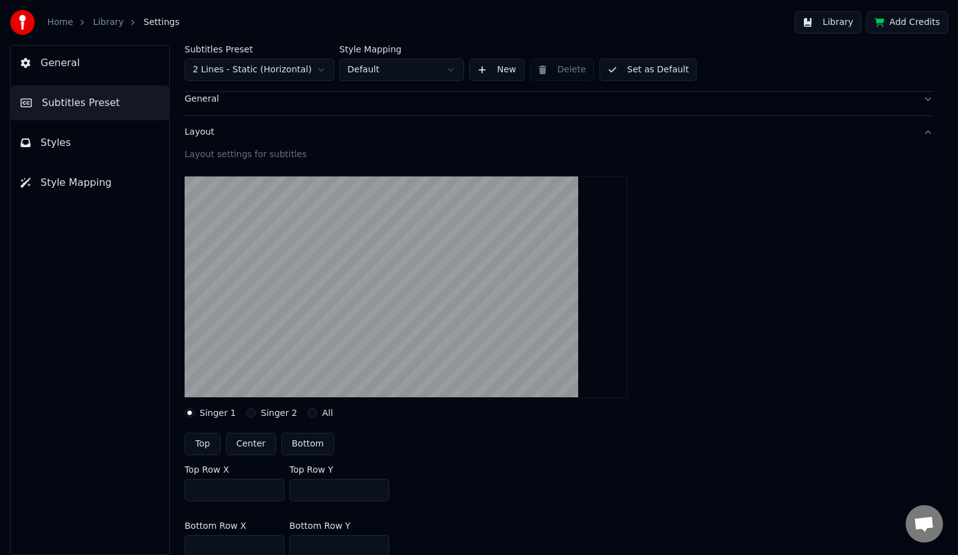
scroll to position [33, 0]
click at [293, 110] on button "General" at bounding box center [559, 100] width 748 height 32
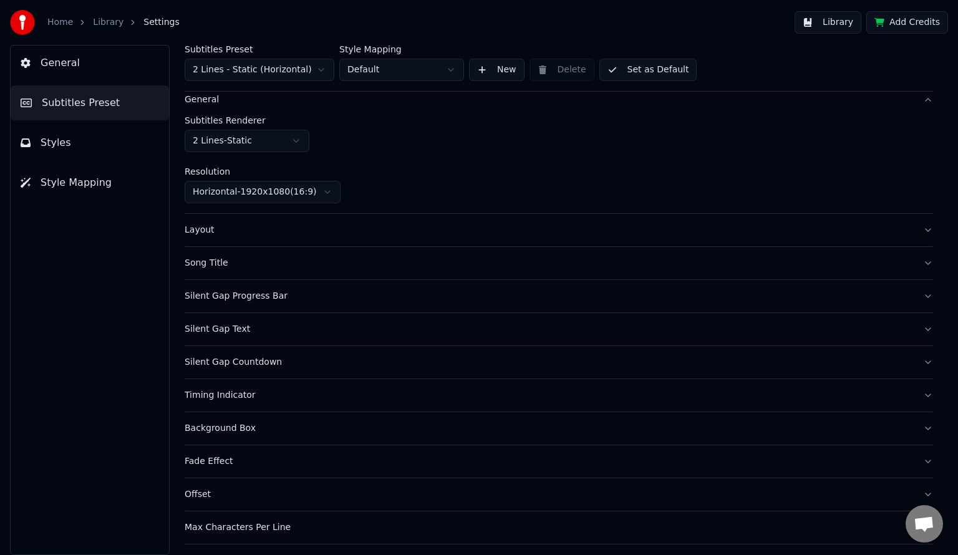
click at [294, 280] on button "Silent Gap Progress Bar" at bounding box center [559, 296] width 748 height 32
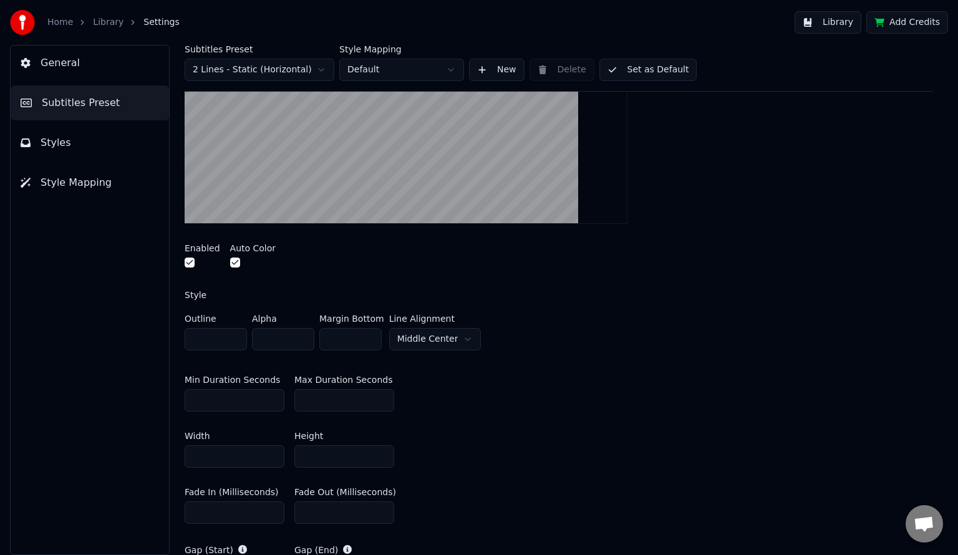
scroll to position [0, 0]
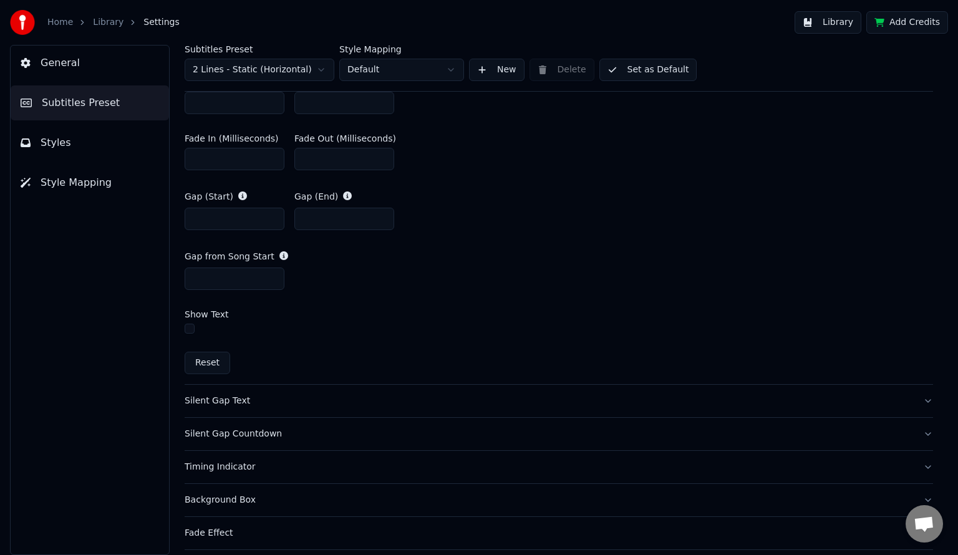
click at [327, 418] on button "Silent Gap Countdown" at bounding box center [559, 434] width 748 height 32
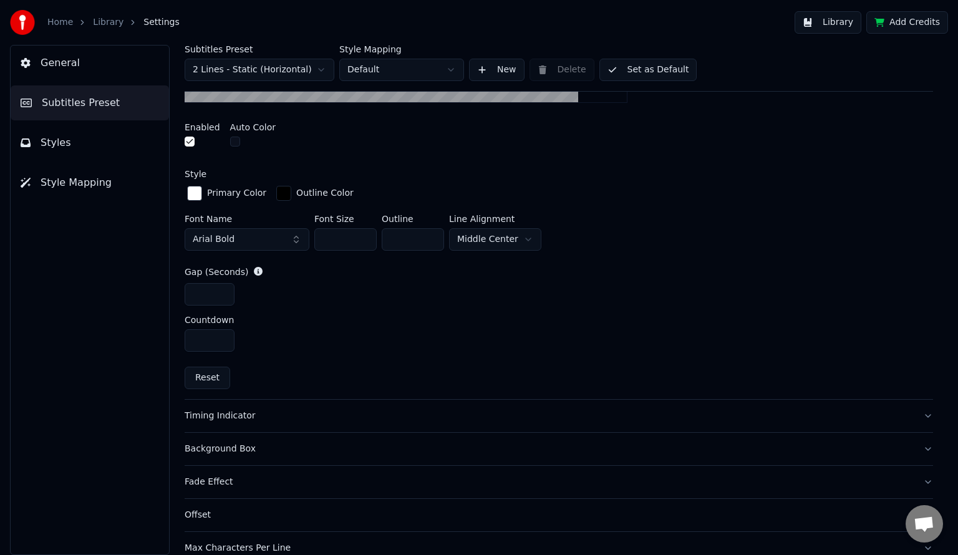
scroll to position [462, 0]
click at [327, 420] on button "Timing Indicator" at bounding box center [559, 415] width 748 height 32
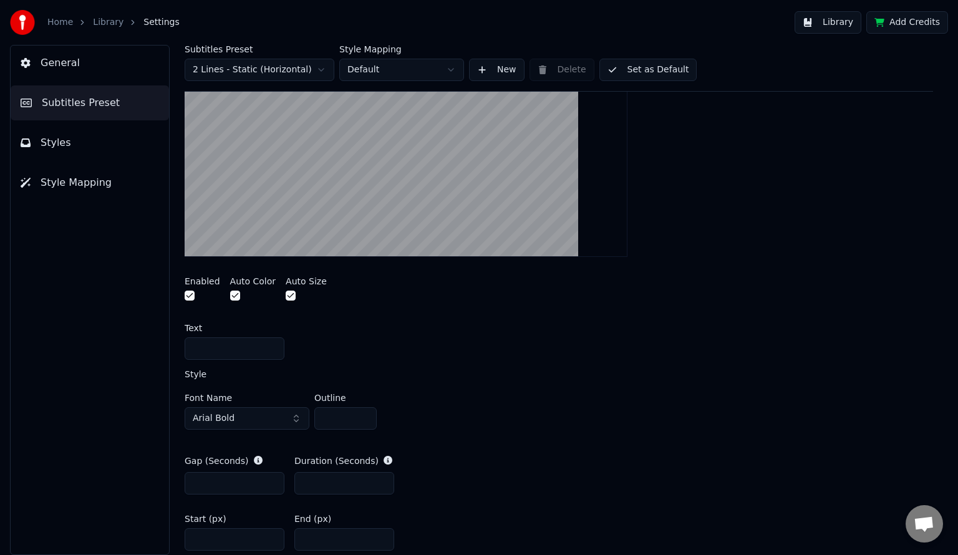
scroll to position [589, 0]
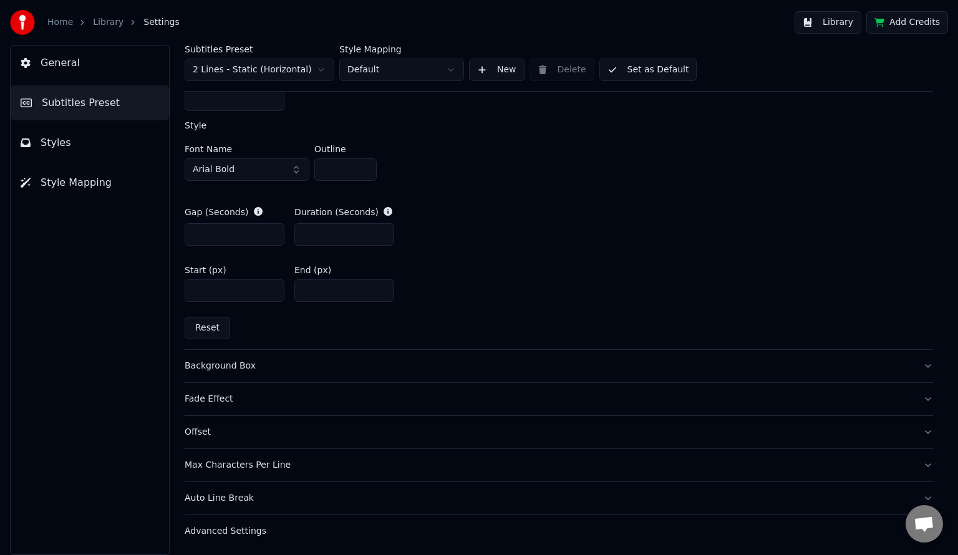
click at [399, 375] on button "Background Box" at bounding box center [559, 366] width 748 height 32
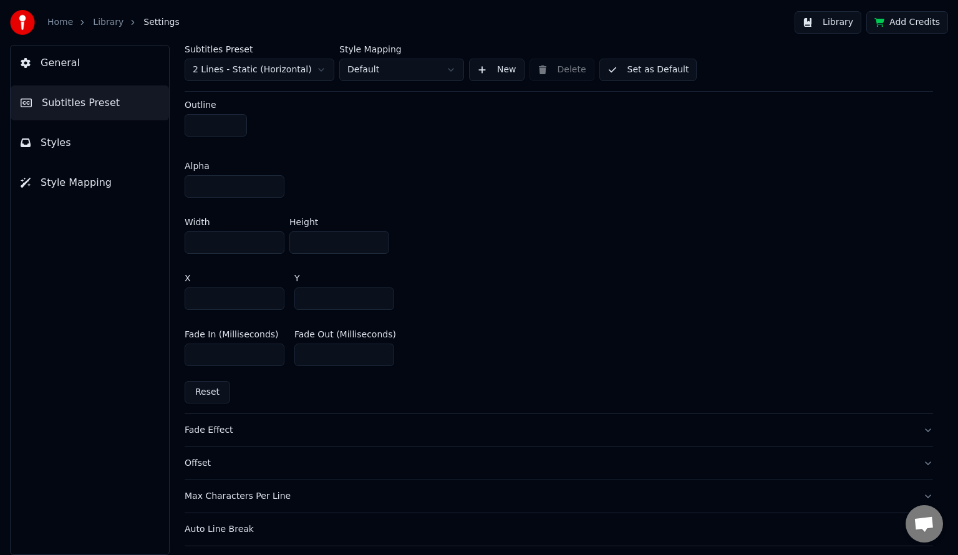
scroll to position [714, 0]
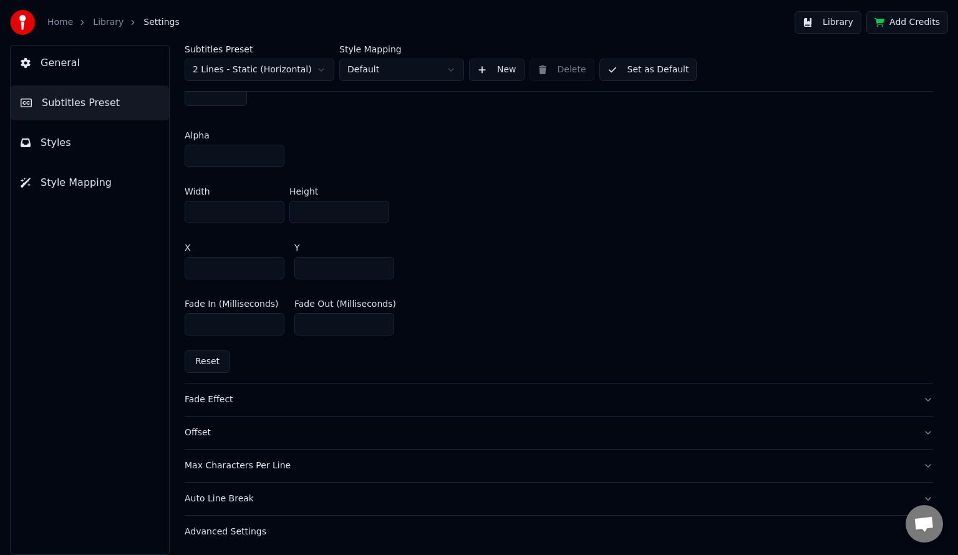
click at [324, 534] on button "Advanced Settings" at bounding box center [559, 532] width 748 height 32
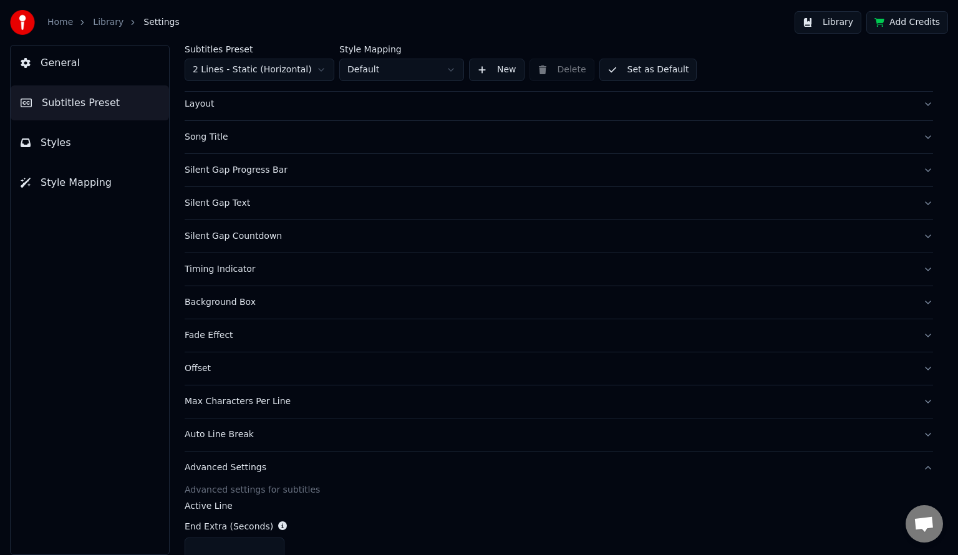
scroll to position [0, 0]
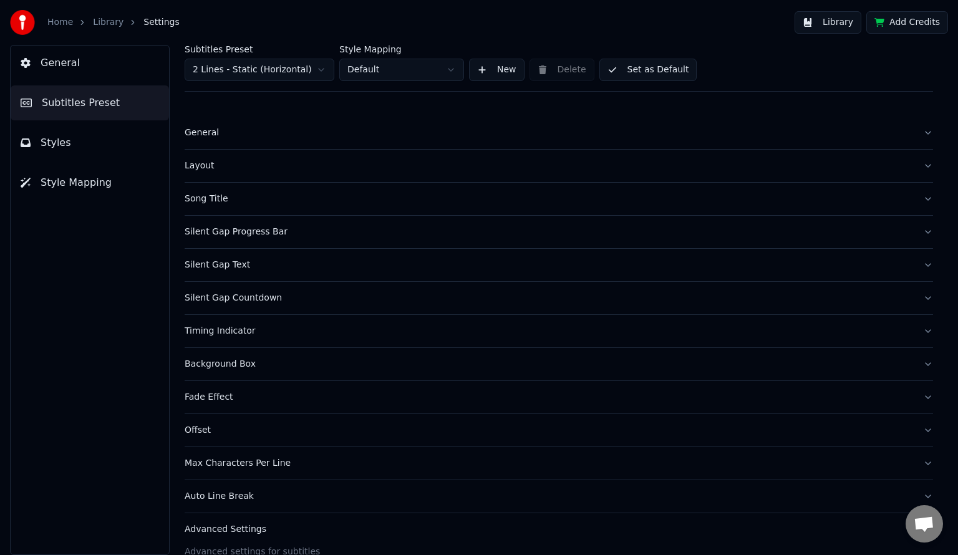
click at [50, 18] on link "Home" at bounding box center [60, 22] width 26 height 12
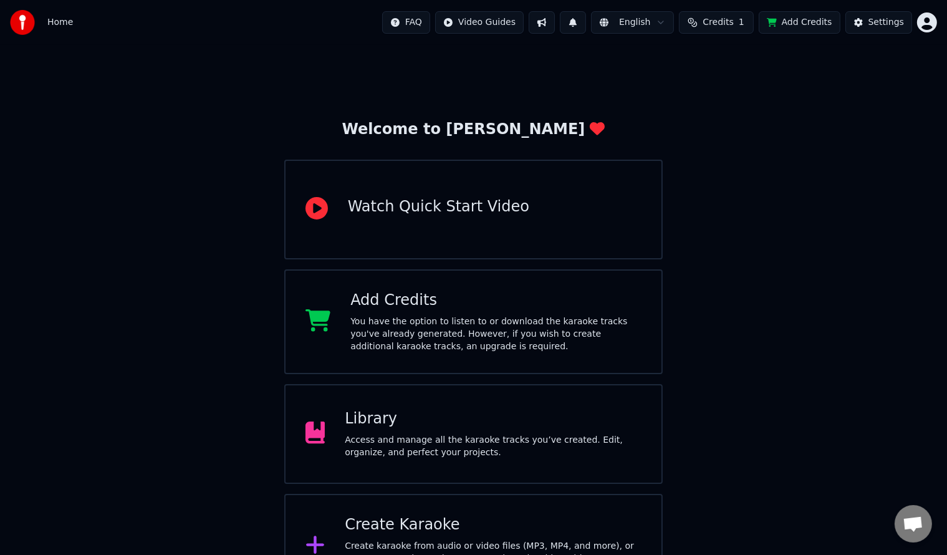
click at [830, 22] on button "Add Credits" at bounding box center [800, 22] width 82 height 22
click at [417, 213] on div "Watch Quick Start Video" at bounding box center [438, 207] width 181 height 20
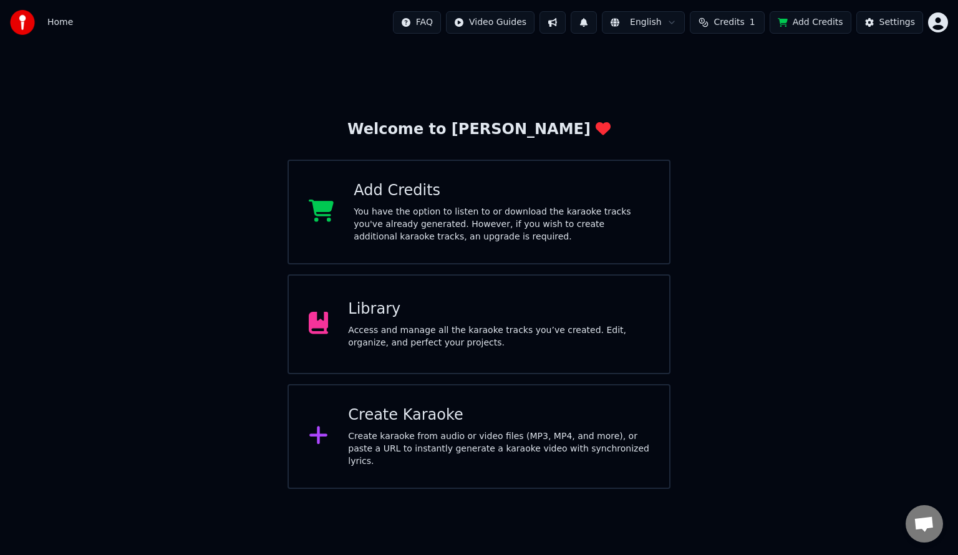
click at [473, 332] on div "Access and manage all the karaoke tracks you’ve created. Edit, organize, and pe…" at bounding box center [498, 336] width 301 height 25
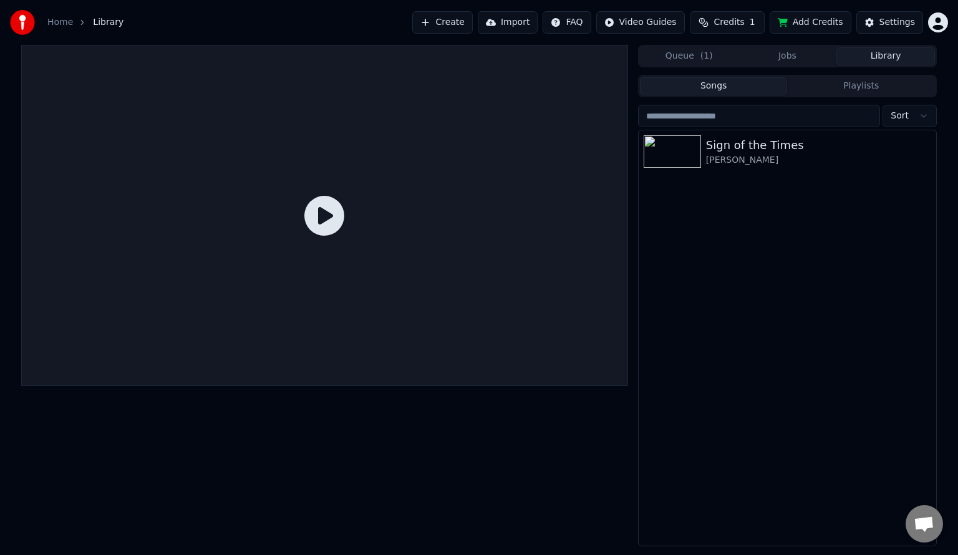
click at [909, 26] on div "Settings" at bounding box center [897, 22] width 36 height 12
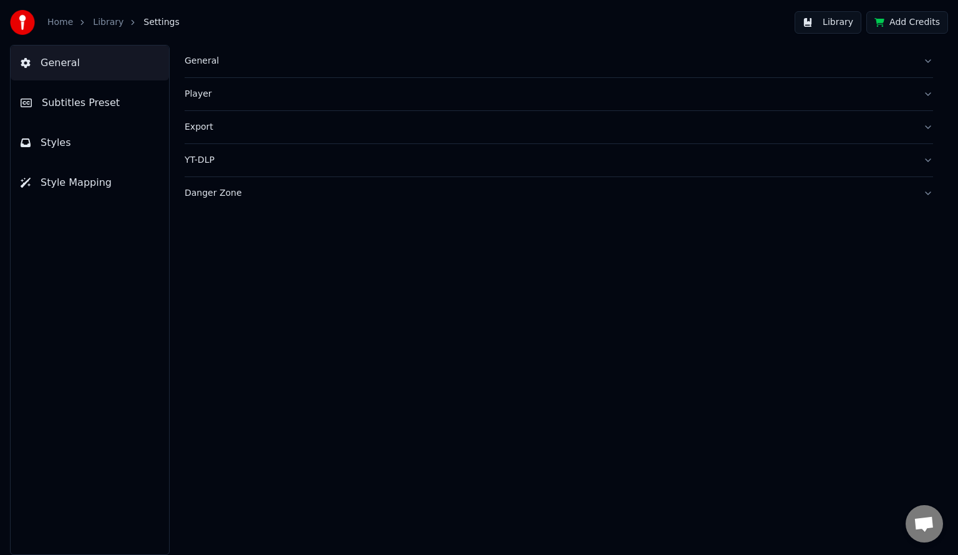
click at [216, 150] on button "YT-DLP" at bounding box center [559, 160] width 748 height 32
click at [221, 125] on div "Export" at bounding box center [549, 127] width 728 height 12
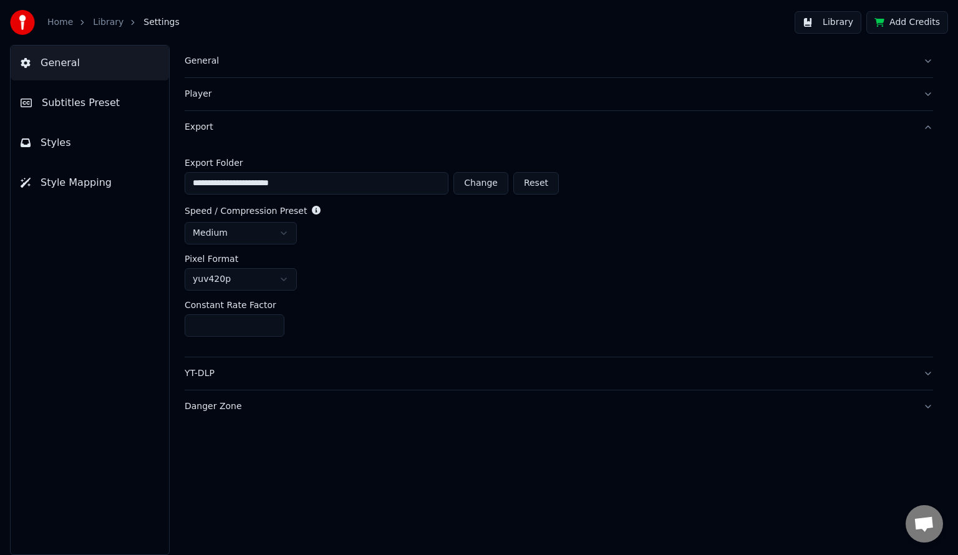
click at [238, 282] on html "**********" at bounding box center [479, 277] width 958 height 555
drag, startPoint x: 362, startPoint y: 296, endPoint x: 231, endPoint y: 221, distance: 150.8
click at [231, 221] on html "**********" at bounding box center [479, 277] width 958 height 555
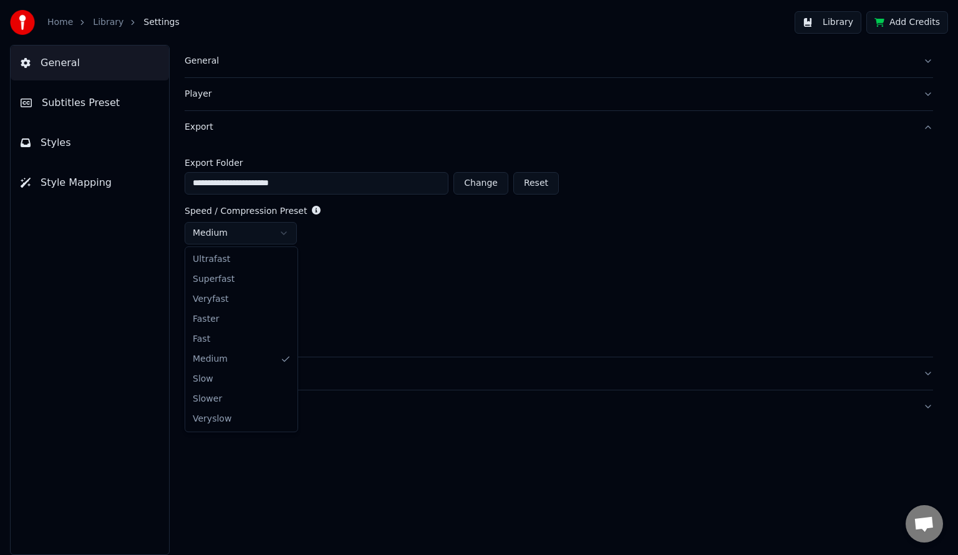
click at [231, 221] on html "**********" at bounding box center [479, 277] width 958 height 555
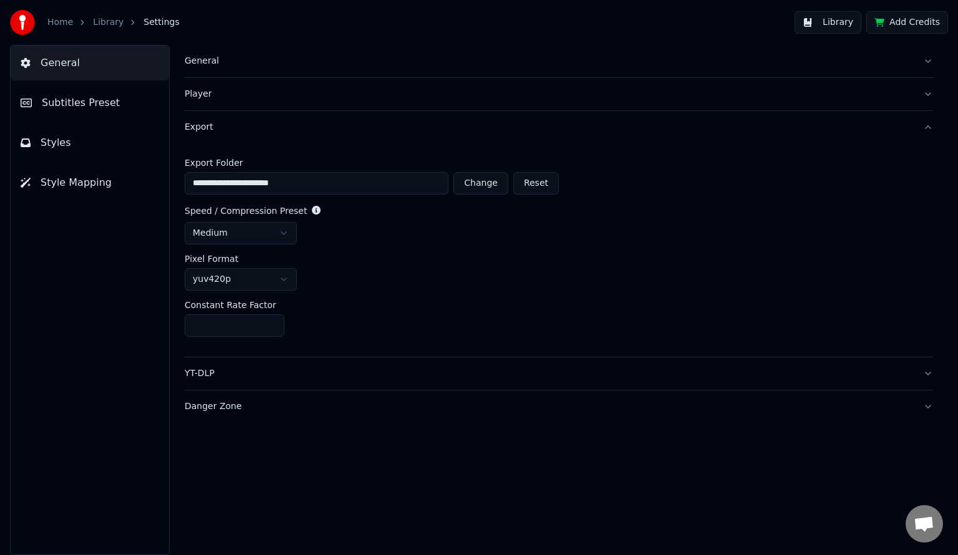
click at [392, 248] on html "**********" at bounding box center [479, 277] width 958 height 555
click at [225, 104] on button "Player" at bounding box center [559, 94] width 748 height 32
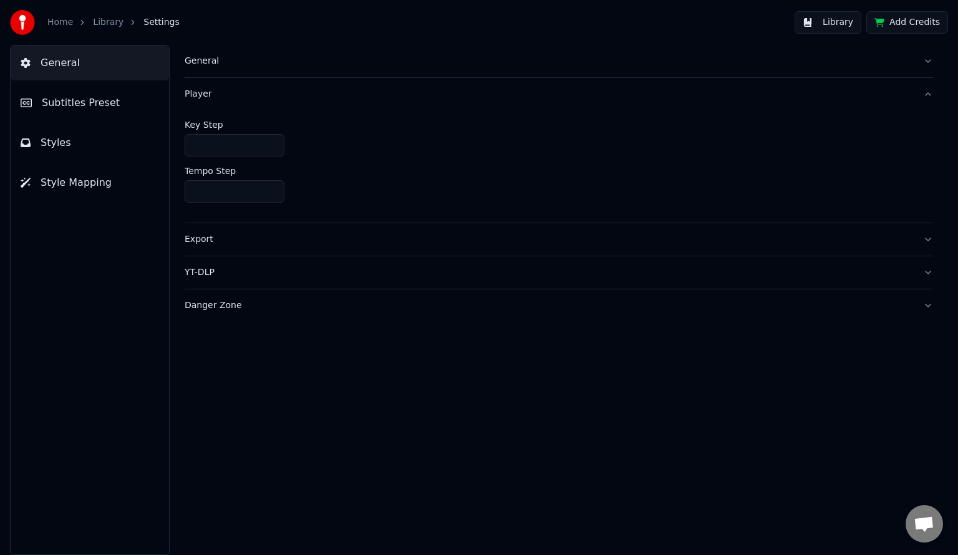
click at [243, 47] on button "General" at bounding box center [559, 61] width 748 height 32
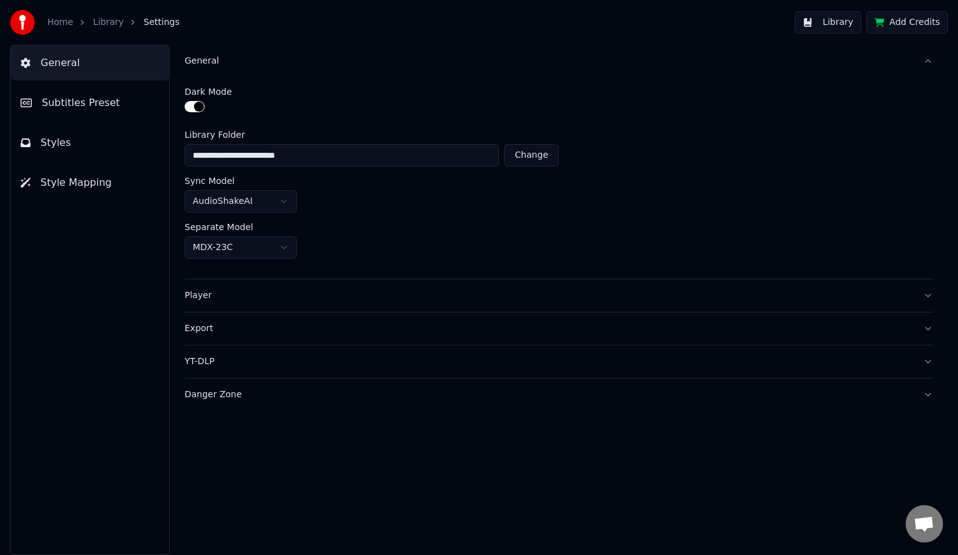
click at [201, 102] on button "button" at bounding box center [195, 106] width 20 height 11
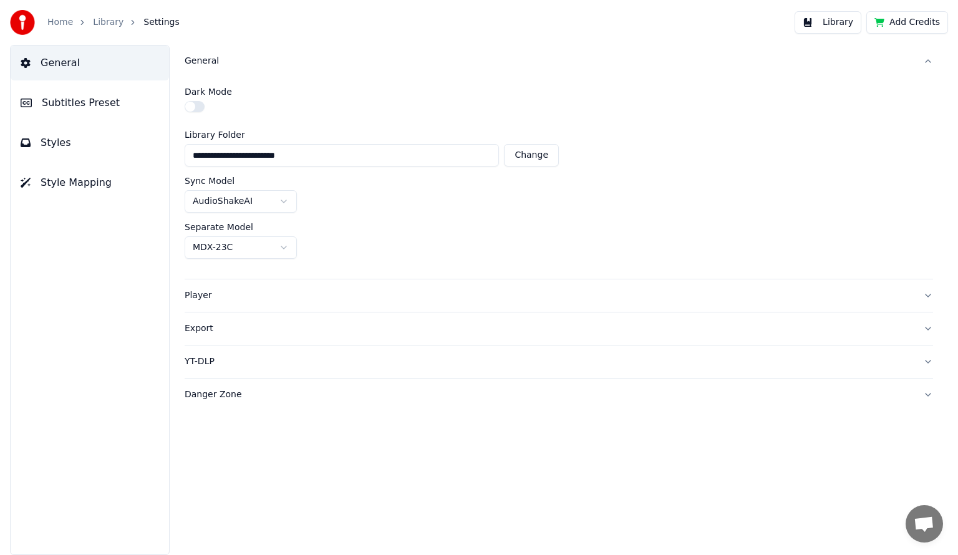
click at [201, 102] on button "button" at bounding box center [195, 106] width 20 height 11
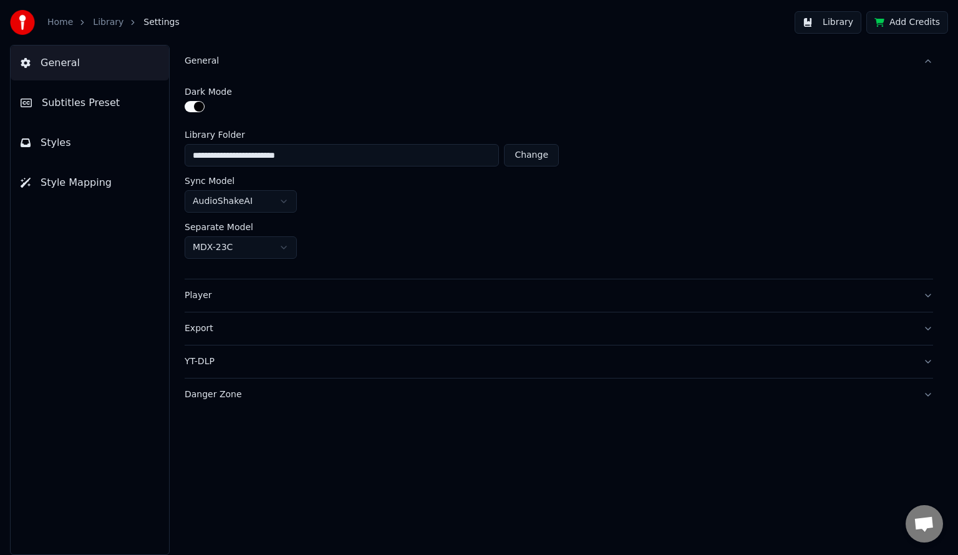
drag, startPoint x: 207, startPoint y: 182, endPoint x: 235, endPoint y: 203, distance: 34.3
click at [235, 203] on div "Sync Model AudioShakeAI" at bounding box center [559, 195] width 748 height 36
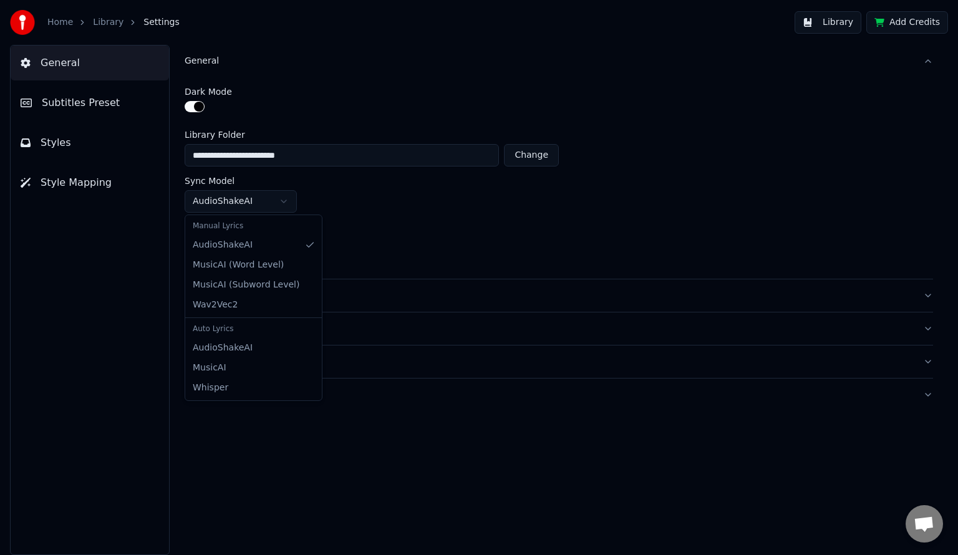
click at [235, 203] on html "**********" at bounding box center [479, 277] width 958 height 555
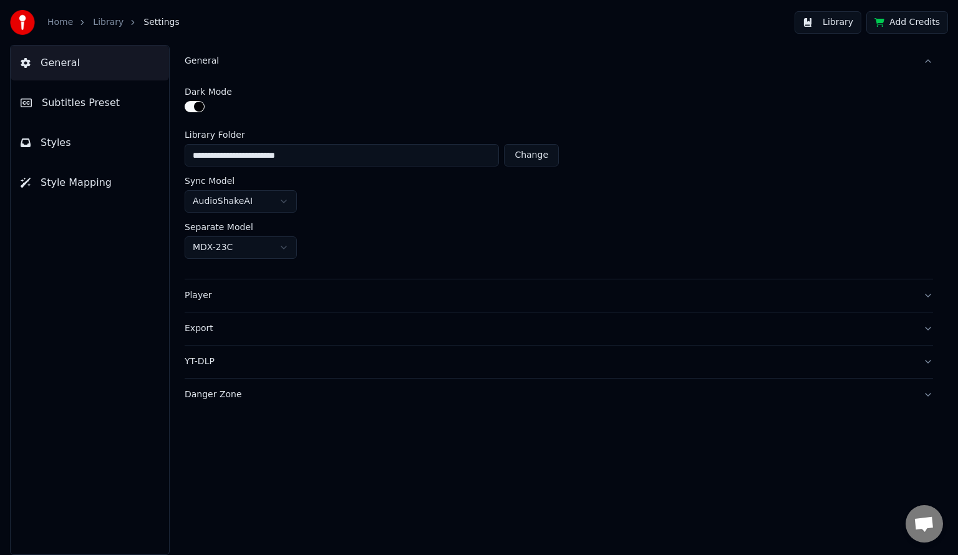
click at [324, 215] on html "**********" at bounding box center [479, 277] width 958 height 555
drag, startPoint x: 79, startPoint y: 123, endPoint x: 86, endPoint y: 144, distance: 21.7
click at [86, 144] on div "General Subtitles Preset Styles Style Mapping" at bounding box center [90, 300] width 160 height 510
click at [86, 144] on button "Styles" at bounding box center [90, 142] width 158 height 35
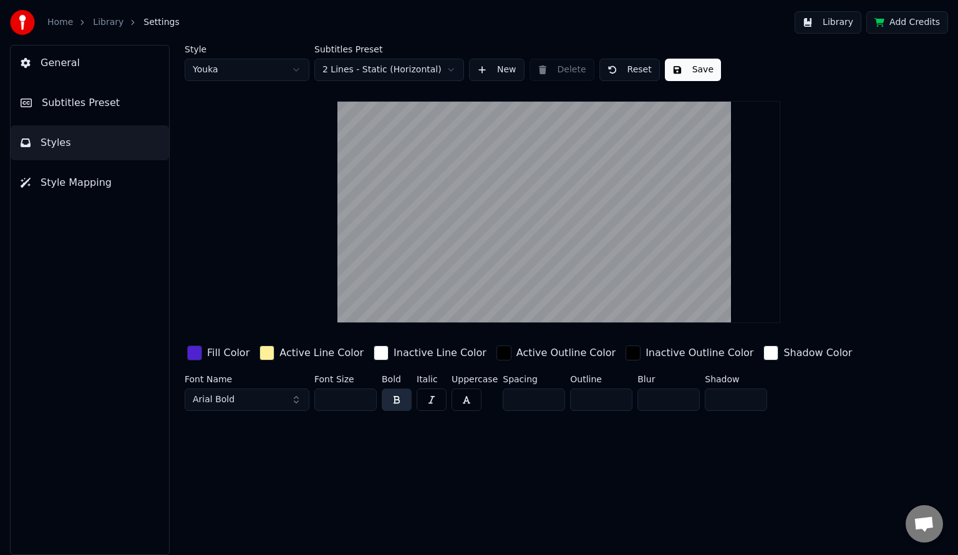
click at [831, 32] on button "Library" at bounding box center [828, 22] width 67 height 22
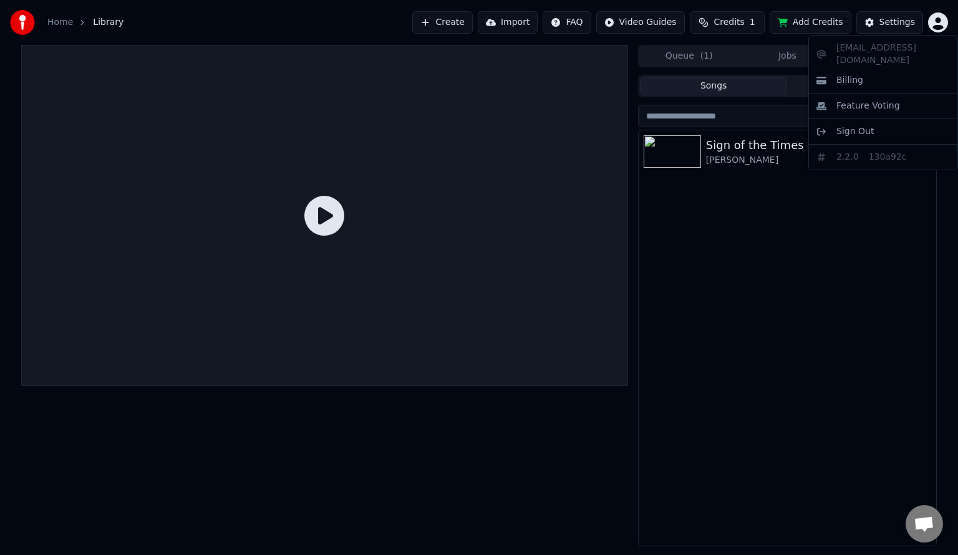
click at [935, 29] on html "Home Library Create Import FAQ Video Guides Credits 1 Add Credits Settings Queu…" at bounding box center [479, 277] width 958 height 555
click at [863, 125] on span "Sign Out" at bounding box center [854, 131] width 37 height 12
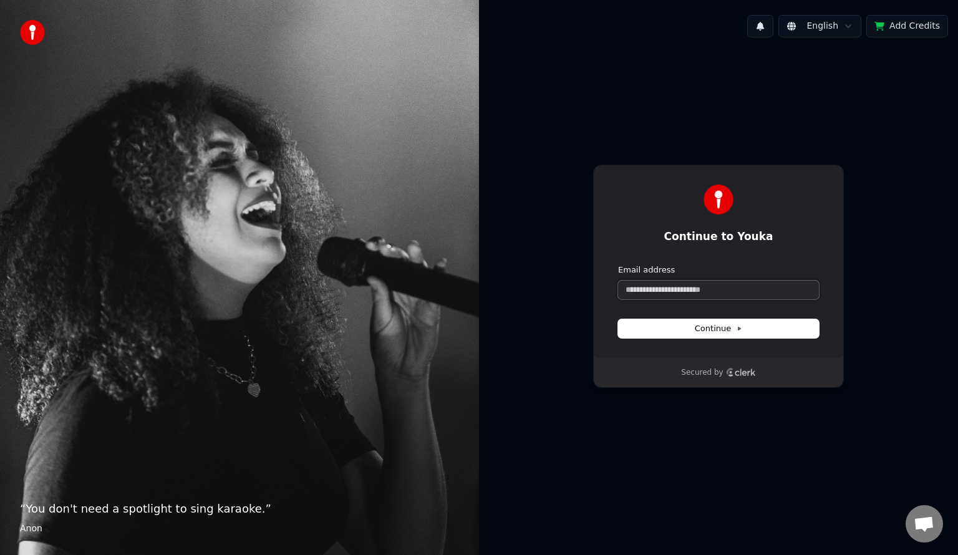
click at [733, 286] on input "Email address" at bounding box center [718, 290] width 201 height 19
type input "*"
click at [618, 264] on button "submit" at bounding box center [618, 264] width 0 height 0
type input "**********"
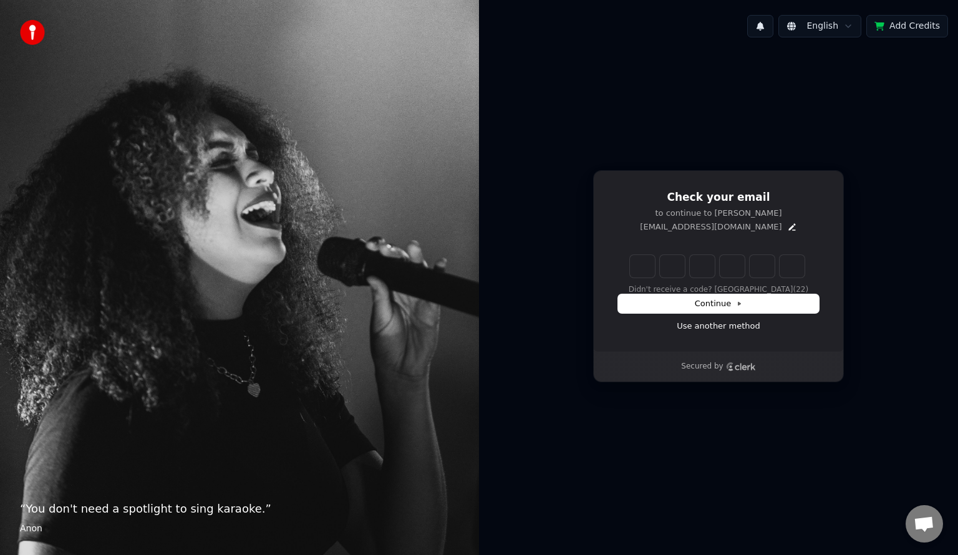
type input "*"
type input "**"
type input "*"
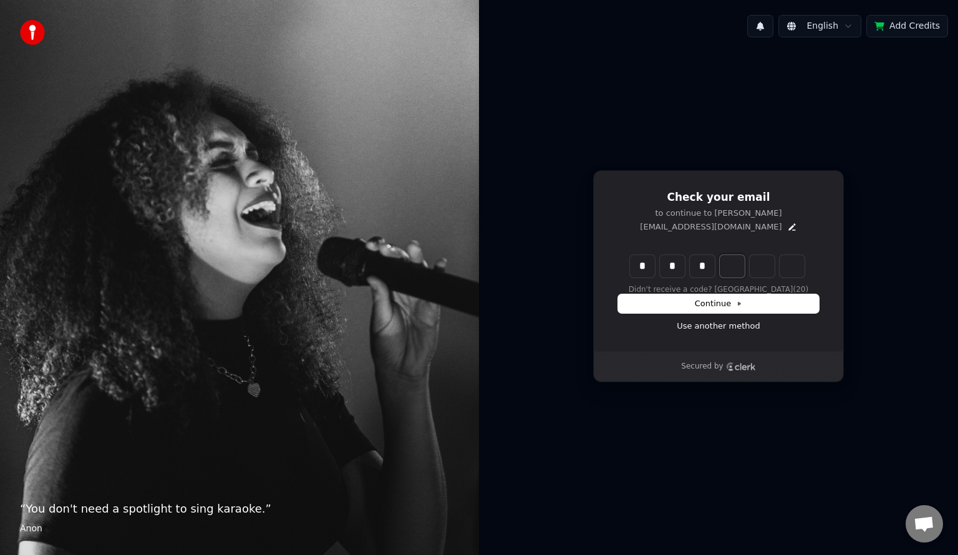
type input "***"
type input "*"
type input "****"
type input "*"
type input "******"
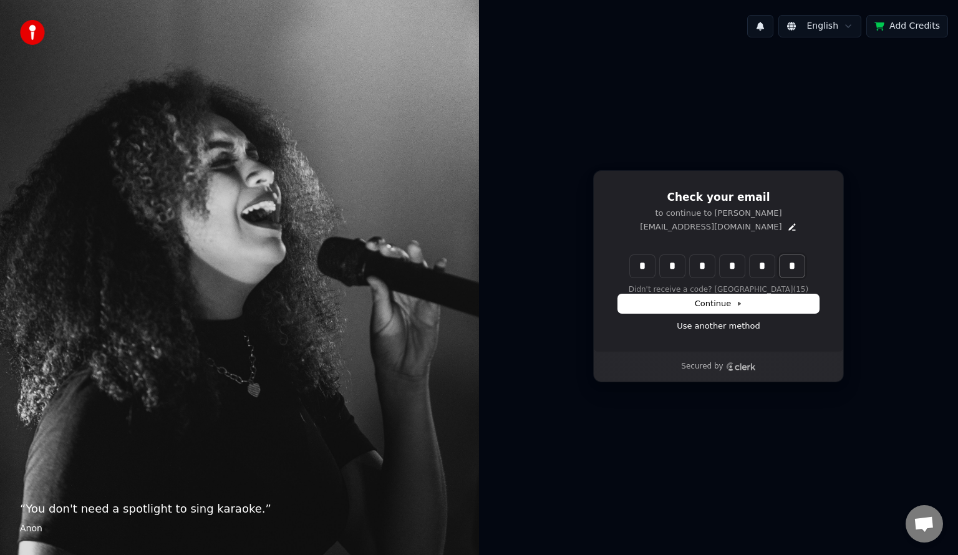
type input "*"
